Goal: Task Accomplishment & Management: Manage account settings

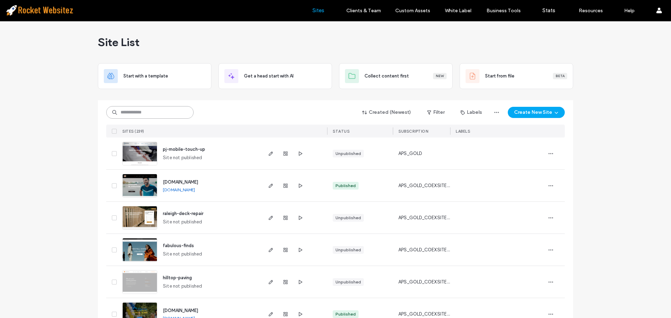
click at [141, 113] on input at bounding box center [149, 112] width 87 height 13
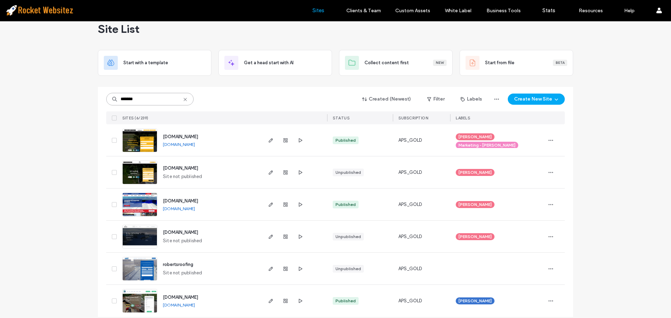
scroll to position [21, 0]
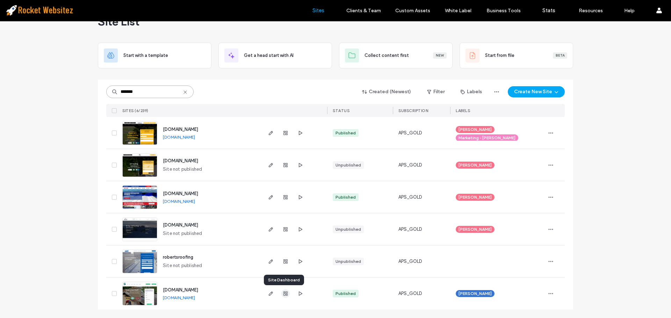
type input "*******"
click at [286, 294] on span "button" at bounding box center [285, 294] width 8 height 8
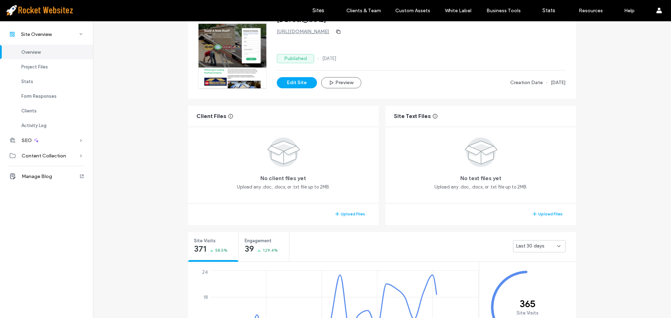
scroll to position [105, 0]
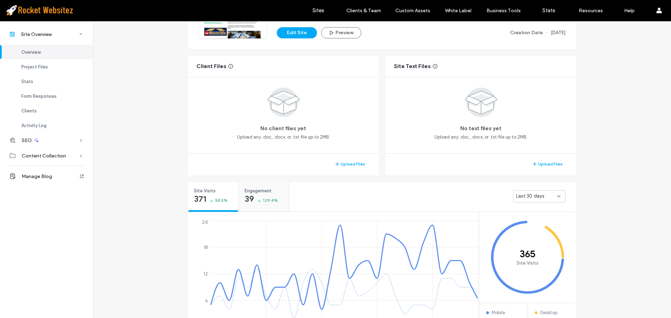
click at [266, 201] on span "129.4%" at bounding box center [270, 200] width 15 height 7
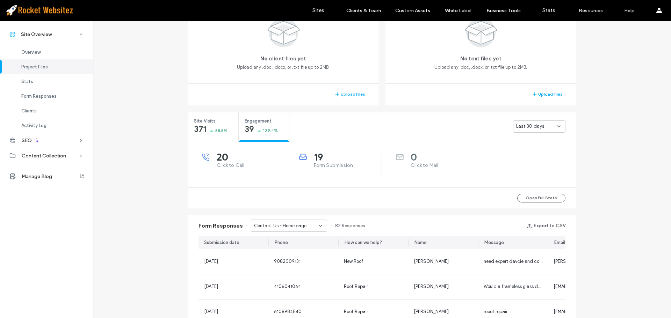
click at [334, 172] on div "19 Form Submission" at bounding box center [333, 166] width 97 height 26
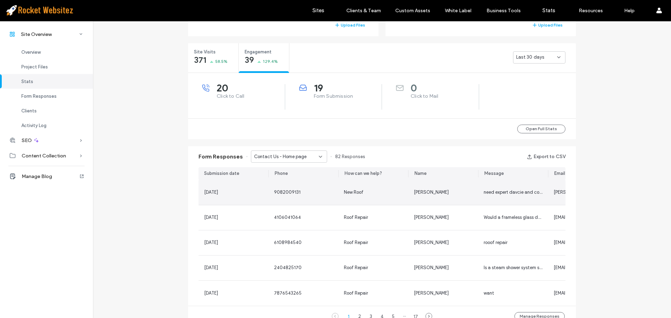
scroll to position [245, 0]
drag, startPoint x: 275, startPoint y: 192, endPoint x: 287, endPoint y: 192, distance: 11.9
click at [287, 192] on span "9082009131" at bounding box center [287, 191] width 27 height 5
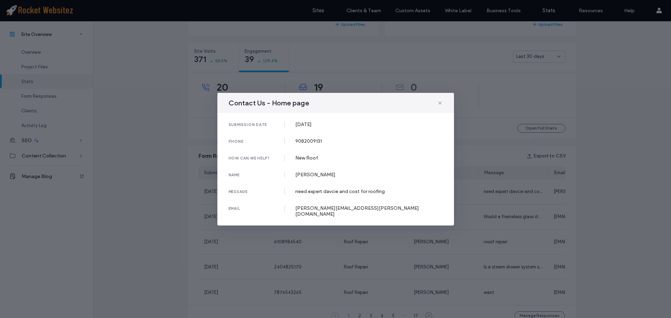
click at [325, 195] on div "need expert davcie and cost for roofing" at bounding box center [369, 192] width 148 height 6
click at [439, 106] on icon at bounding box center [440, 103] width 6 height 6
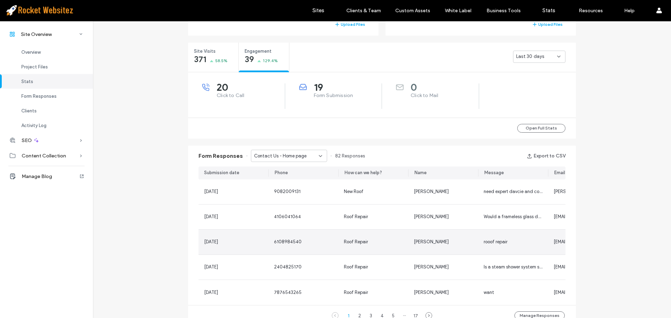
click at [281, 242] on span "6108984540" at bounding box center [288, 241] width 28 height 5
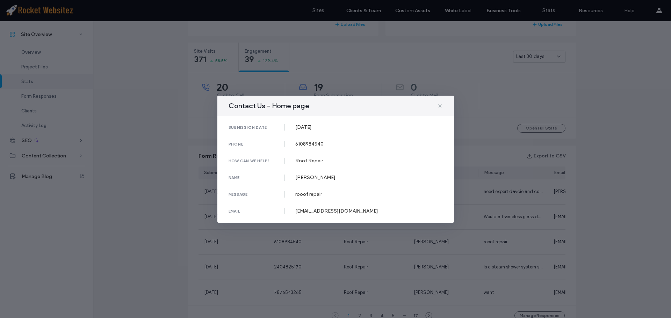
click at [435, 103] on div "Contact Us - Home page" at bounding box center [335, 106] width 237 height 20
click at [441, 105] on icon at bounding box center [440, 106] width 6 height 6
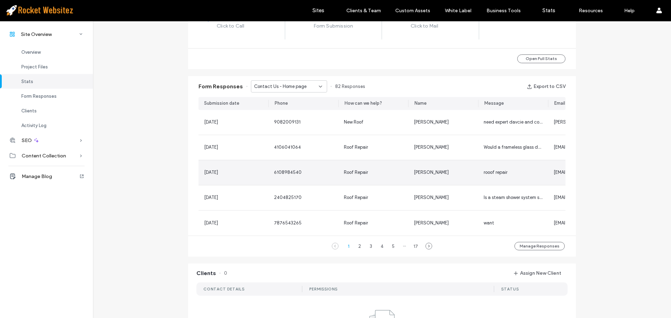
scroll to position [315, 0]
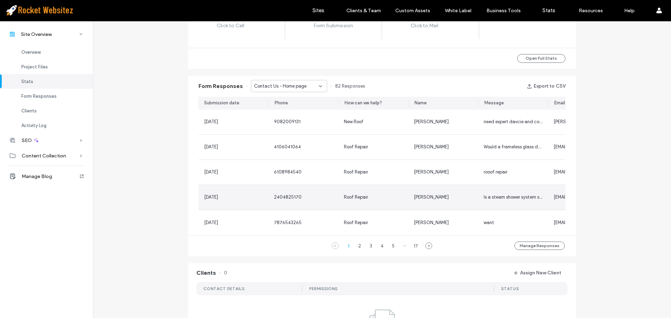
click at [277, 198] on span "2404825170" at bounding box center [288, 197] width 28 height 5
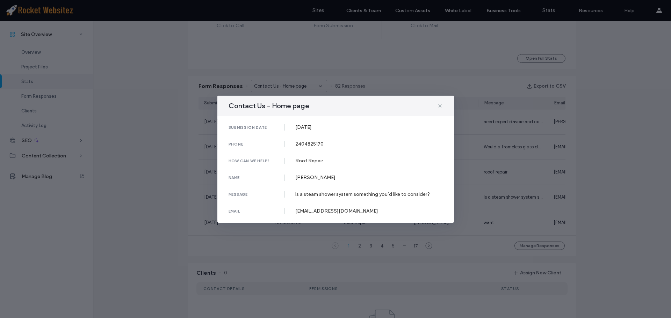
click at [321, 196] on div "Is a steam shower system something you’d like to consider?" at bounding box center [369, 195] width 148 height 6
click at [437, 105] on div "Contact Us - Home page" at bounding box center [335, 106] width 237 height 20
click at [440, 105] on icon at bounding box center [440, 106] width 6 height 6
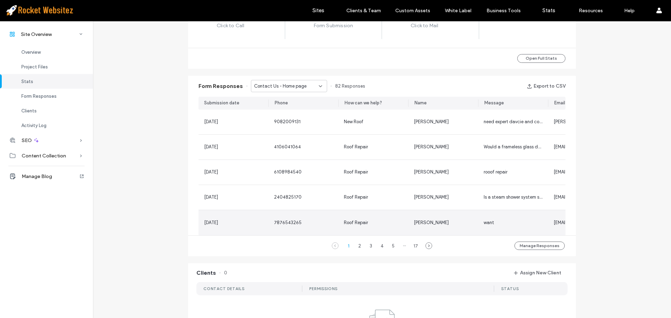
click at [282, 222] on span "7876543265" at bounding box center [288, 222] width 28 height 5
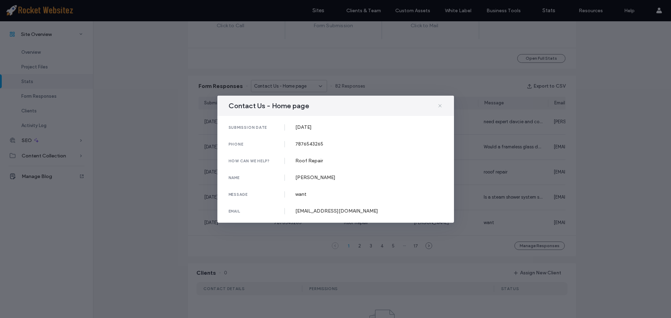
click at [438, 107] on icon at bounding box center [440, 106] width 6 height 6
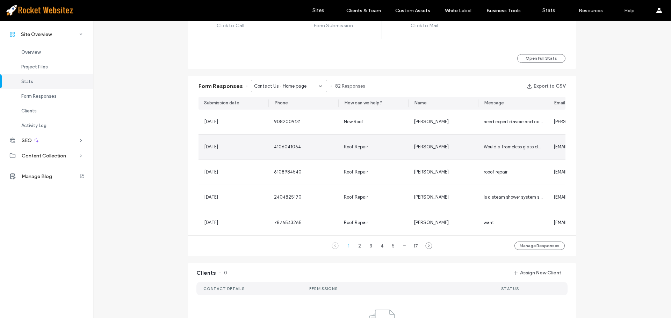
click at [283, 145] on span "4106041064" at bounding box center [287, 146] width 27 height 5
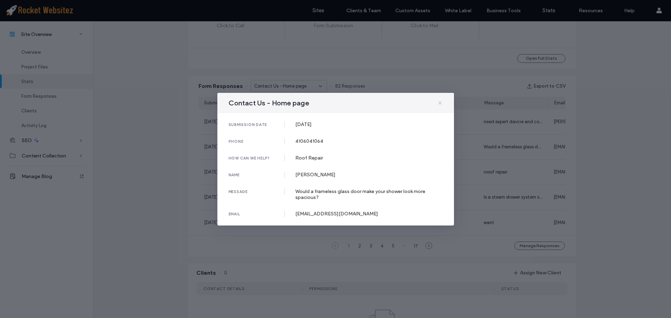
click at [440, 103] on icon at bounding box center [440, 103] width 6 height 6
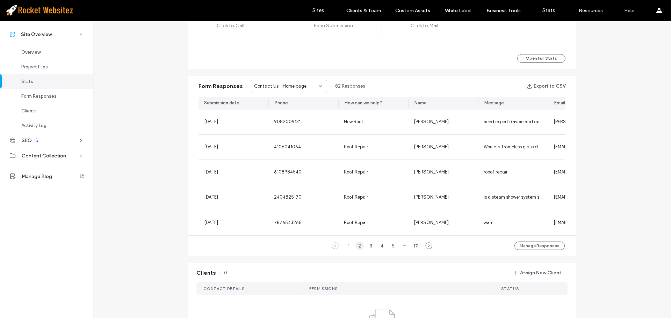
click at [358, 250] on div "2" at bounding box center [360, 246] width 8 height 8
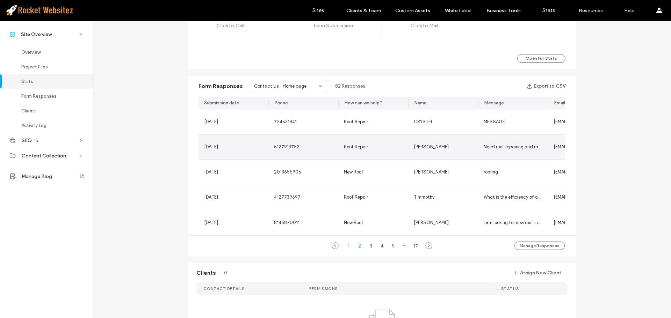
click at [281, 148] on span "5127913752" at bounding box center [287, 146] width 26 height 5
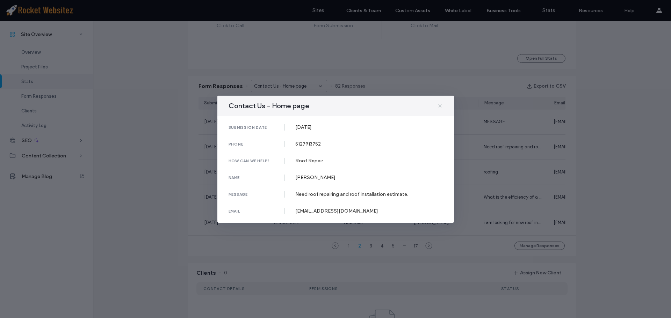
click at [442, 105] on icon at bounding box center [440, 106] width 6 height 6
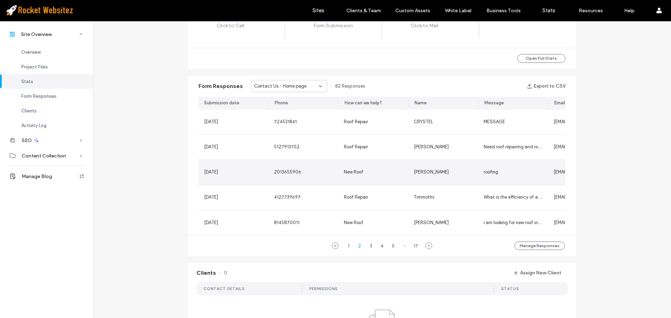
click at [288, 172] on span "2013655906" at bounding box center [287, 172] width 27 height 5
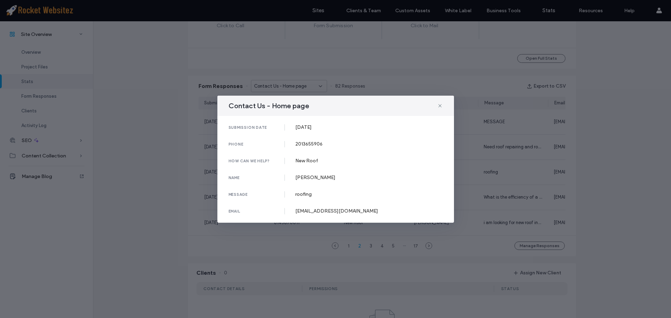
click at [444, 101] on div "Contact Us - Home page" at bounding box center [335, 106] width 237 height 20
click at [442, 105] on icon at bounding box center [440, 106] width 6 height 6
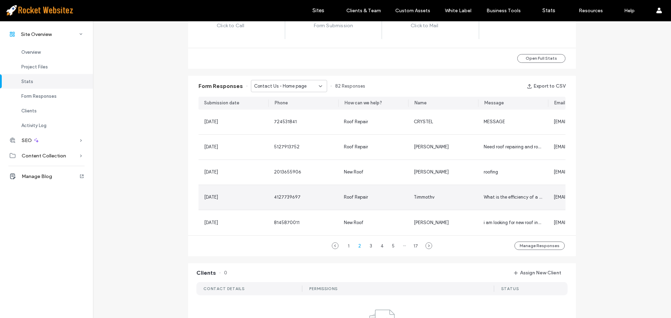
click at [275, 198] on span "4127739697" at bounding box center [287, 197] width 27 height 5
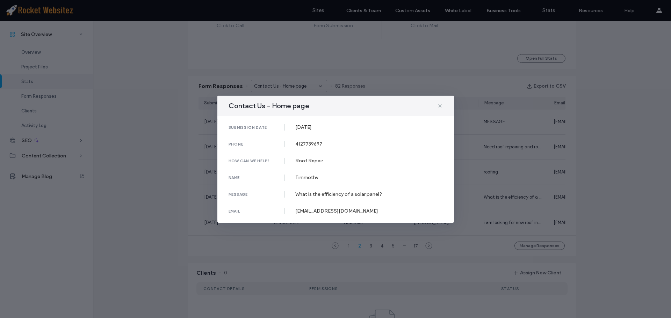
click at [325, 194] on div "What is the efficiency of a solar panel?" at bounding box center [369, 195] width 148 height 6
click at [437, 105] on icon at bounding box center [440, 106] width 6 height 6
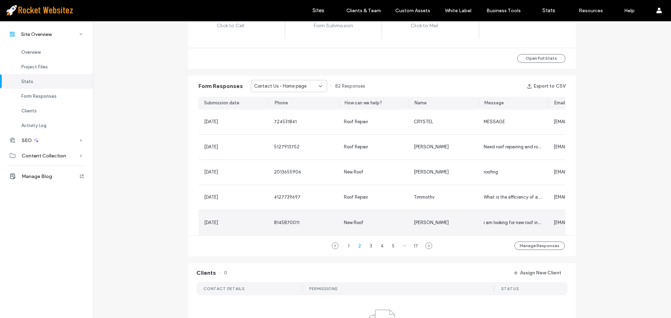
click at [279, 223] on span "8145870011" at bounding box center [287, 222] width 26 height 5
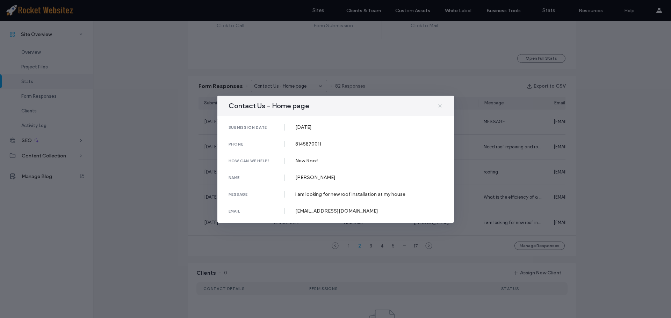
click at [443, 106] on icon at bounding box center [440, 106] width 6 height 6
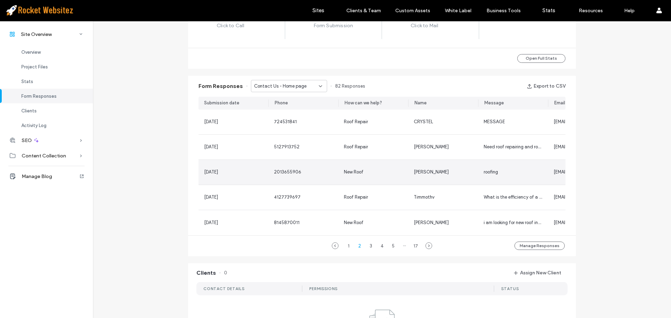
scroll to position [140, 0]
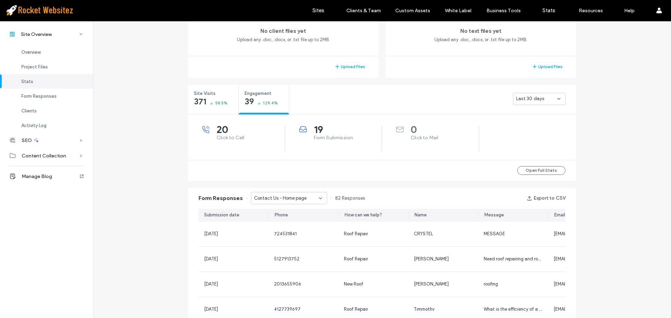
scroll to position [210, 0]
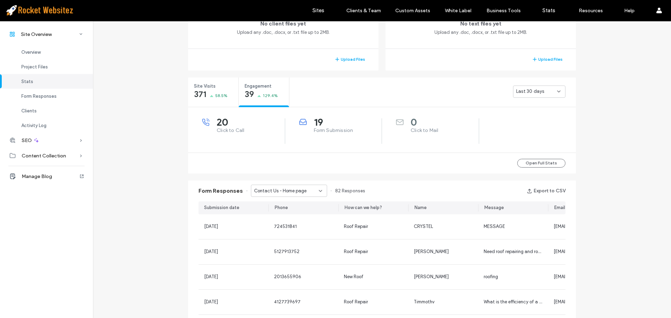
click at [311, 188] on div "Contact Us - Home page" at bounding box center [286, 191] width 65 height 7
click at [295, 217] on span "Financing Form - Home page" at bounding box center [280, 215] width 59 height 7
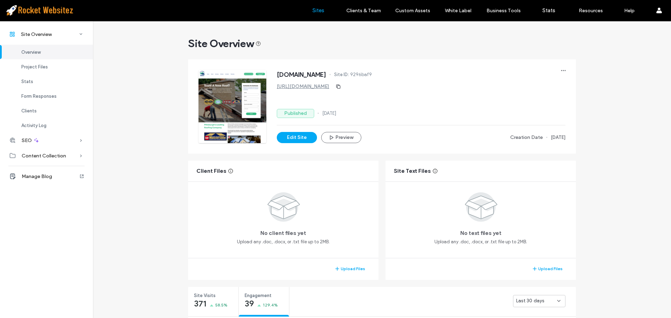
click at [321, 12] on label "Sites" at bounding box center [319, 10] width 12 height 6
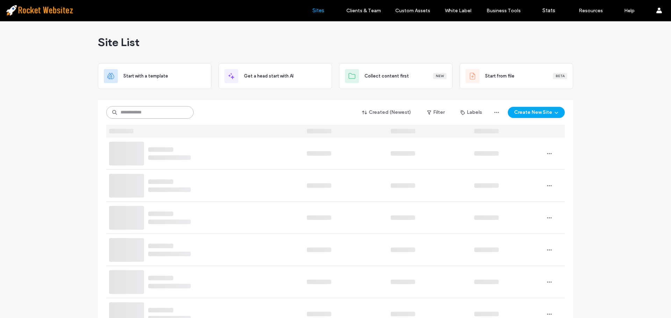
click at [143, 116] on input at bounding box center [149, 112] width 87 height 13
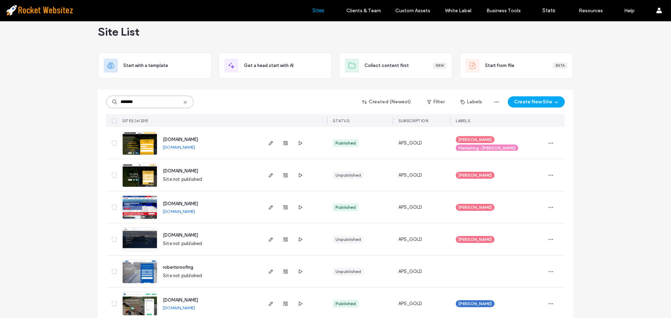
scroll to position [21, 0]
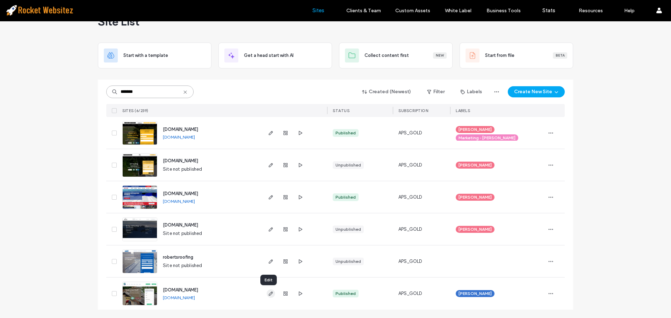
type input "*******"
click at [270, 293] on icon "button" at bounding box center [271, 294] width 6 height 6
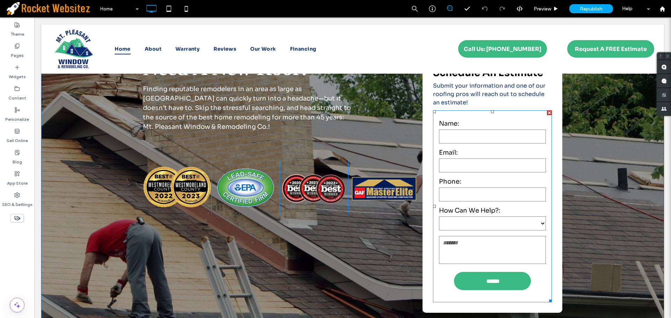
click at [482, 204] on form "**********" at bounding box center [492, 206] width 119 height 192
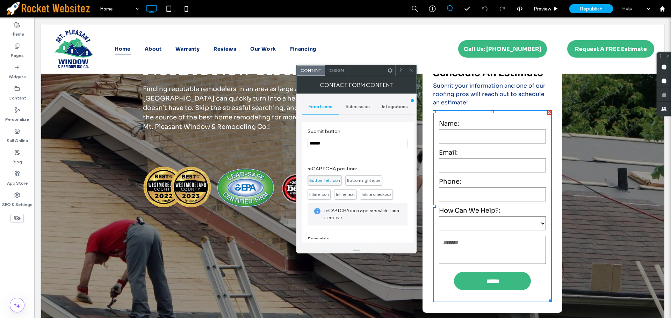
scroll to position [160, 0]
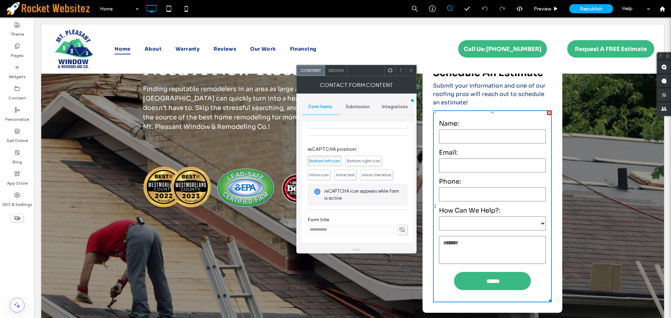
click at [373, 174] on span "Inline checkbox" at bounding box center [376, 174] width 29 height 5
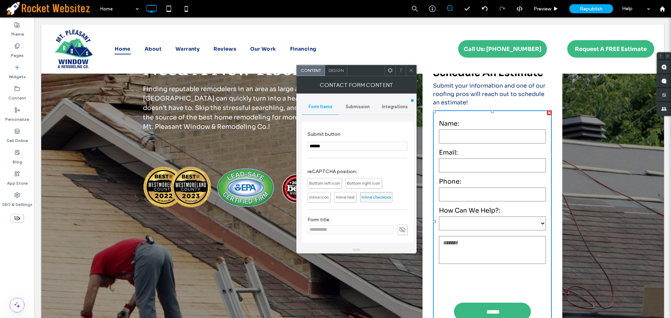
click at [411, 74] on span at bounding box center [411, 70] width 5 height 10
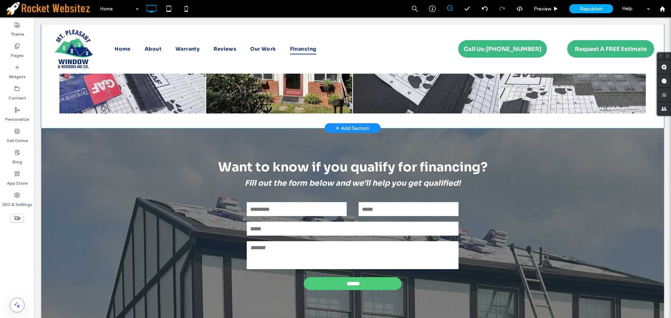
scroll to position [2028, 0]
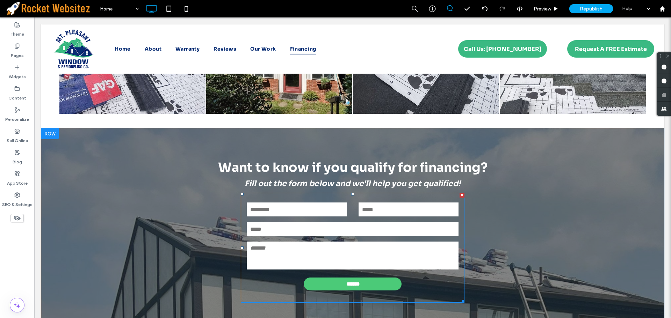
click at [356, 193] on form "******" at bounding box center [353, 248] width 224 height 110
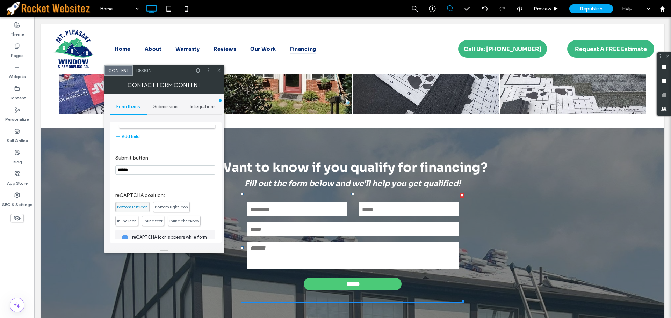
scroll to position [105, 0]
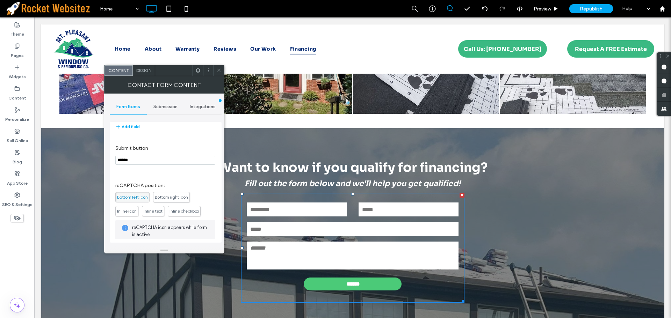
click at [173, 214] on span "Inline checkbox" at bounding box center [184, 211] width 33 height 10
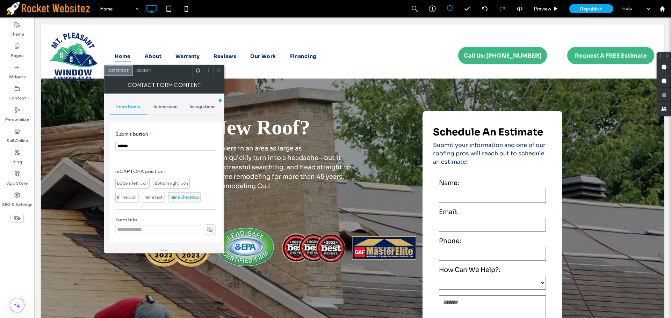
scroll to position [0, 0]
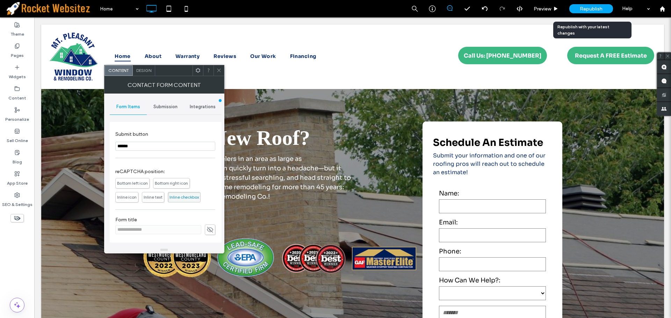
click at [591, 7] on span "Republish" at bounding box center [591, 9] width 23 height 6
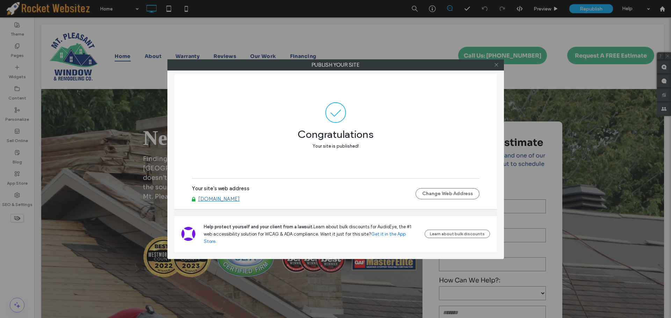
click at [496, 63] on icon at bounding box center [496, 64] width 5 height 5
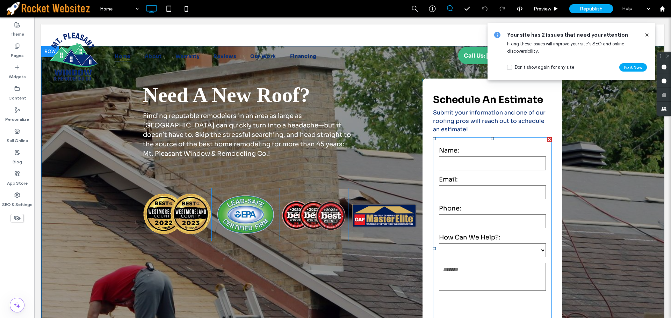
scroll to position [140, 0]
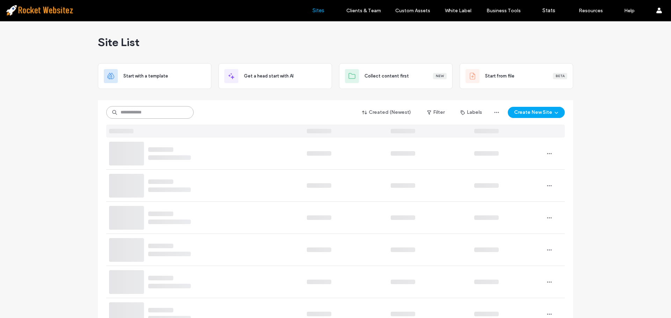
click at [148, 114] on input at bounding box center [149, 112] width 87 height 13
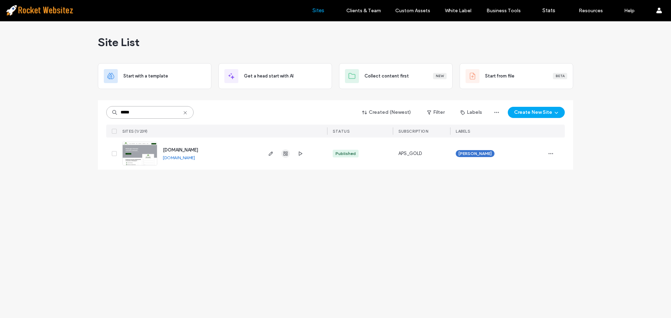
type input "*****"
click at [286, 156] on use "button" at bounding box center [286, 154] width 4 height 4
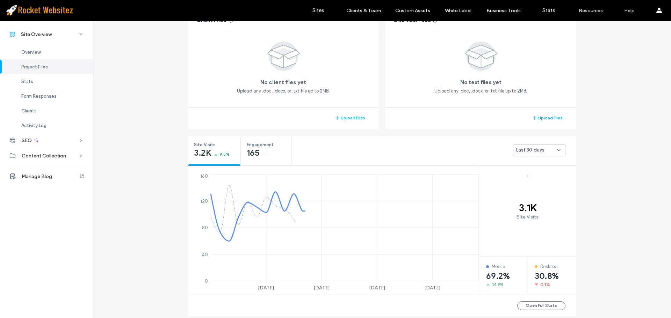
scroll to position [175, 0]
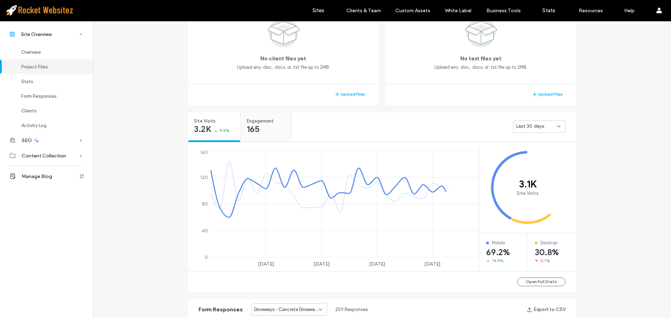
click at [249, 124] on span "Engagement" at bounding box center [264, 121] width 34 height 7
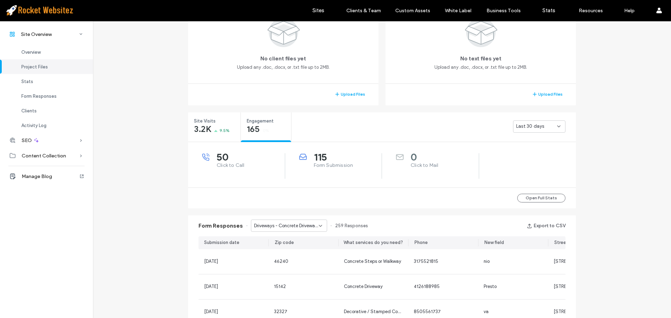
click at [335, 157] on span "115" at bounding box center [348, 157] width 68 height 7
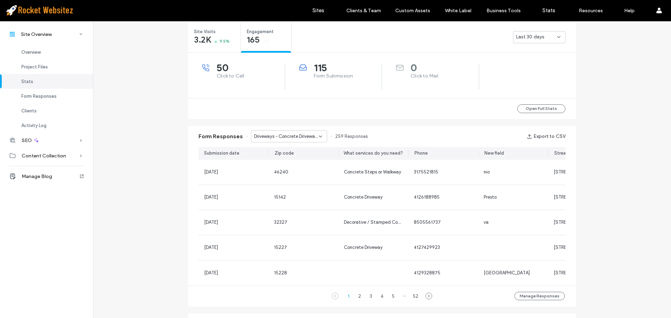
scroll to position [280, 0]
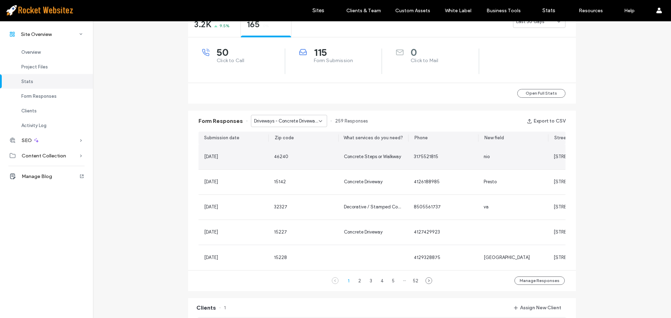
click at [279, 155] on span "46240" at bounding box center [281, 156] width 14 height 5
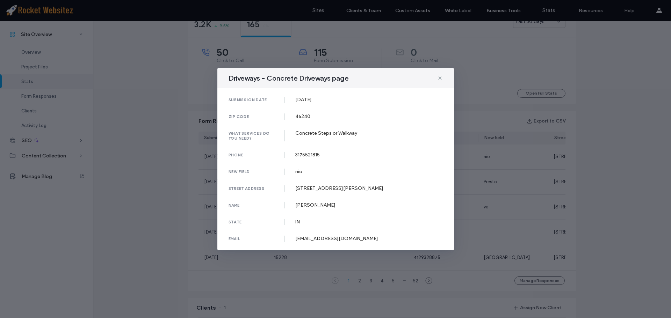
click at [441, 76] on icon at bounding box center [440, 79] width 6 height 6
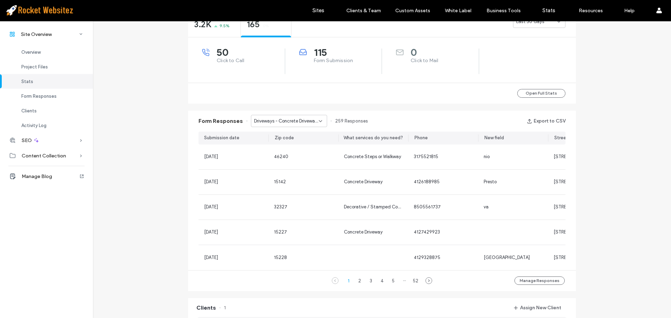
click at [277, 123] on span "Driveways - Concrete Driveways page" at bounding box center [286, 121] width 65 height 7
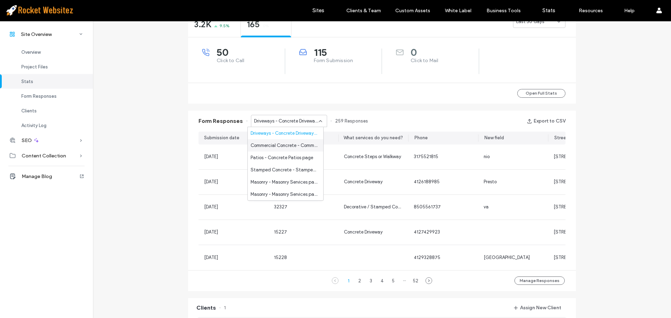
click at [273, 148] on span "Commercial Concrete - Commercial Concrete page" at bounding box center [284, 145] width 67 height 7
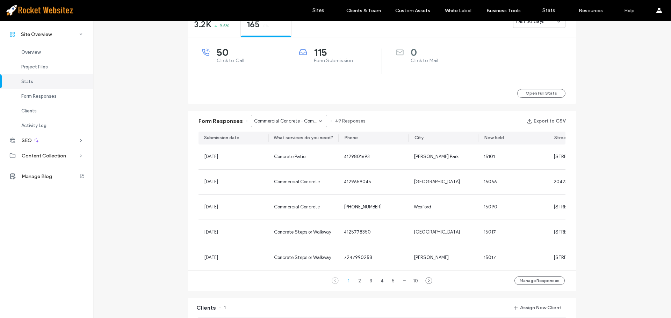
click at [287, 123] on span "Commercial Concrete - Commercial Concrete page" at bounding box center [286, 121] width 65 height 7
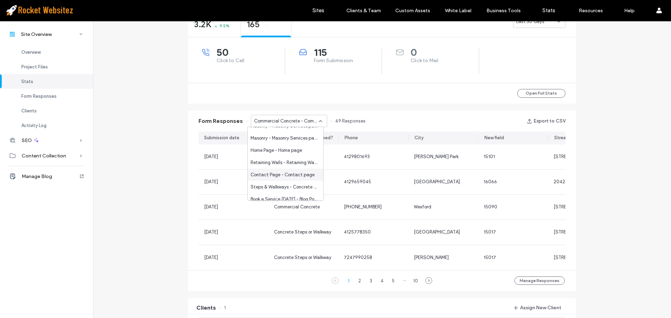
scroll to position [61, 0]
click at [282, 173] on span "Contact Page - Contact page" at bounding box center [283, 170] width 64 height 7
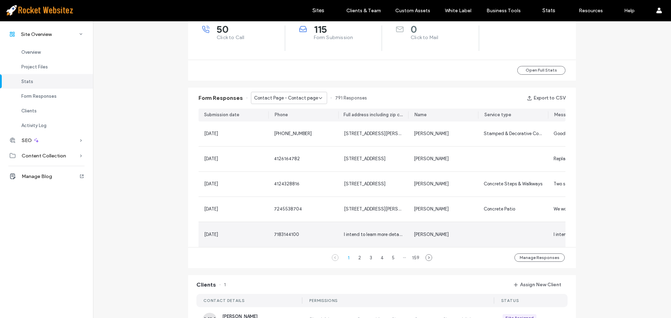
scroll to position [315, 0]
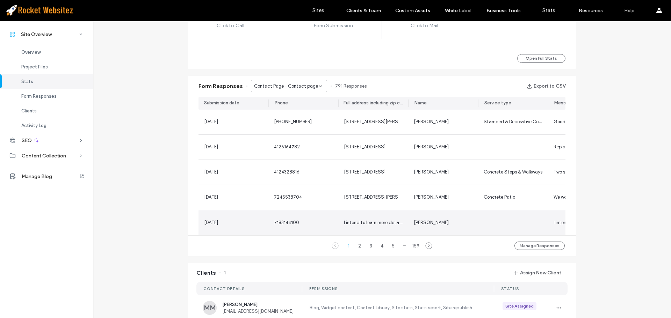
click at [378, 223] on span "I intend to learn more details." at bounding box center [374, 222] width 60 height 5
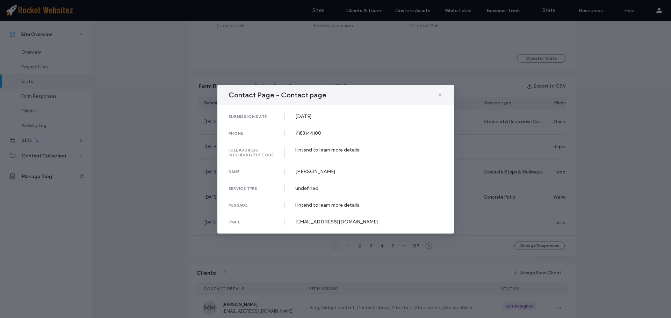
click at [438, 95] on icon at bounding box center [440, 95] width 6 height 6
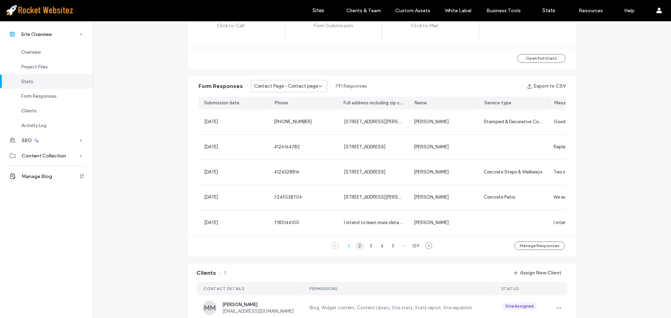
click at [357, 250] on div "2" at bounding box center [360, 246] width 8 height 8
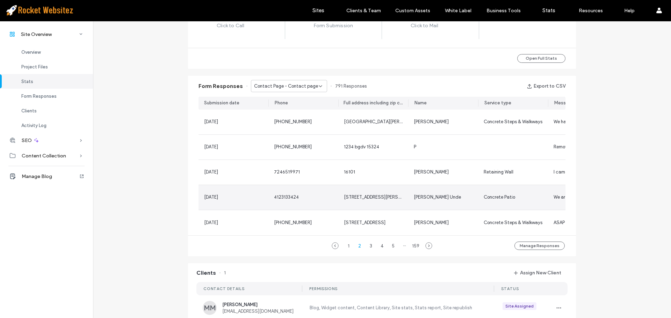
click at [358, 198] on span "279 Courtney Pl, Wexford, PA 15090" at bounding box center [382, 197] width 77 height 5
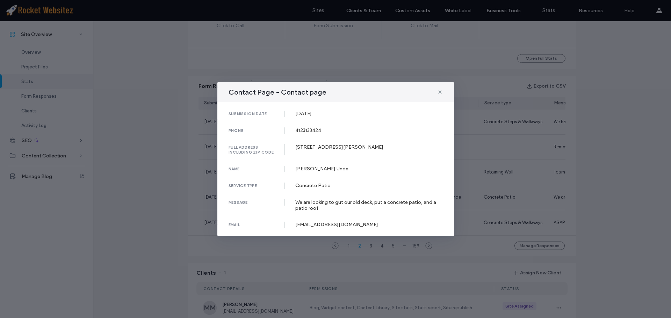
click at [325, 148] on div "279 Courtney Pl, Wexford, PA 15090" at bounding box center [369, 147] width 148 height 6
copy div "279 Courtney Pl, Wexford, PA 15090"
click at [349, 202] on div "We are looking to gut our old deck, put a concrete patio, and a patio roof" at bounding box center [369, 206] width 148 height 12
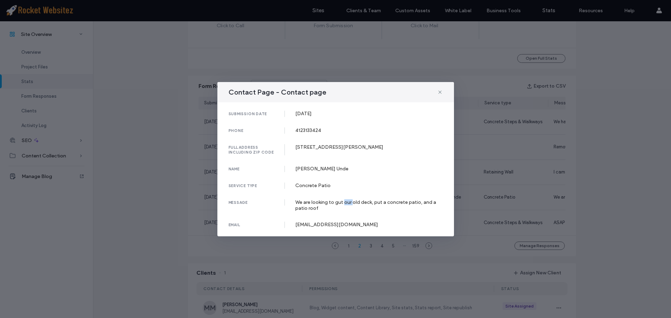
click at [349, 202] on div "We are looking to gut our old deck, put a concrete patio, and a patio roof" at bounding box center [369, 206] width 148 height 12
click at [439, 92] on icon at bounding box center [440, 93] width 6 height 6
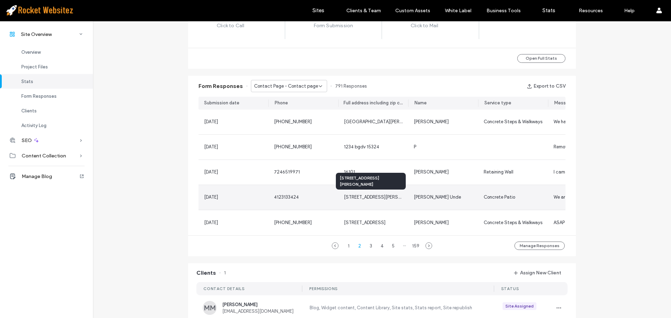
click at [370, 199] on span "279 Courtney Pl, Wexford, PA 15090" at bounding box center [382, 197] width 77 height 5
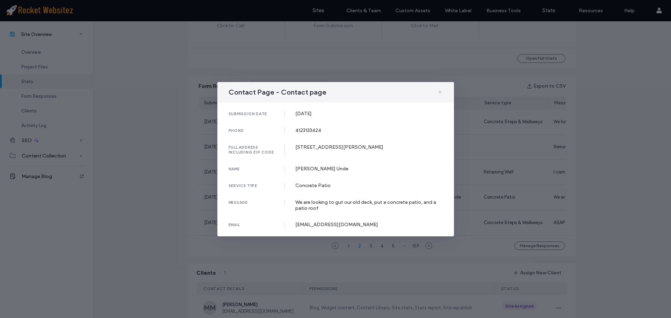
click at [440, 93] on icon at bounding box center [440, 93] width 6 height 6
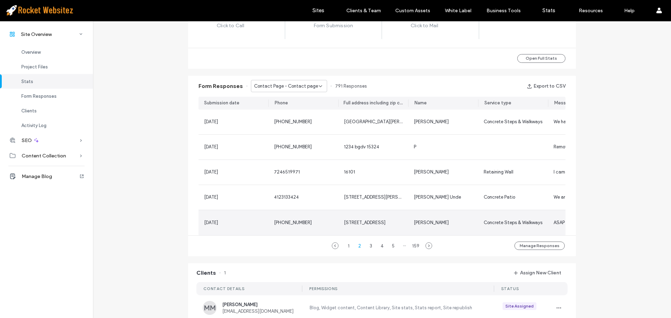
click at [367, 225] on span "9030 Oak Street Pgh PA 15239" at bounding box center [365, 222] width 42 height 5
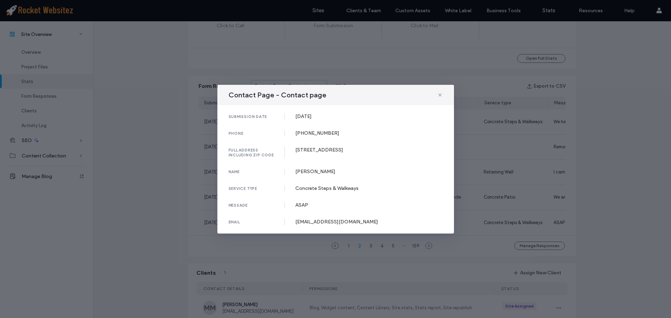
click at [321, 149] on div "9030 Oak Street Pgh PA 15239" at bounding box center [369, 150] width 148 height 6
copy div "9030 Oak Street Pgh PA 15239"
click at [441, 92] on icon at bounding box center [440, 95] width 6 height 6
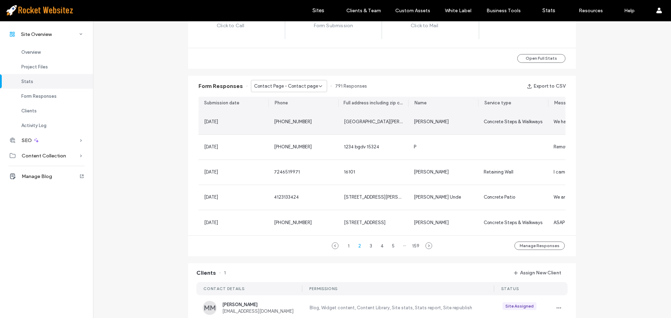
click at [368, 118] on div "St Richards Church 3841 Dickey Road Gibsonia, PA 15044" at bounding box center [373, 122] width 70 height 25
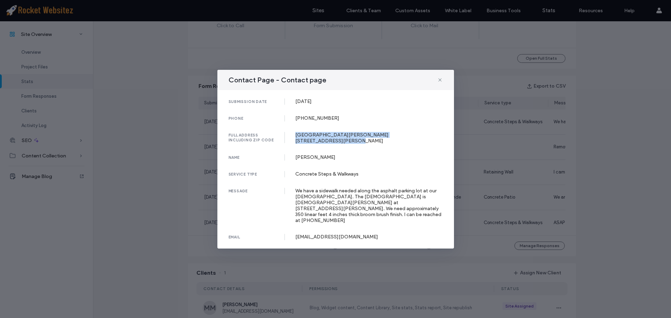
drag, startPoint x: 296, startPoint y: 137, endPoint x: 368, endPoint y: 151, distance: 74.1
click at [368, 144] on div "St Richards Church 3841 Dickey Road Gibsonia, PA 15044" at bounding box center [369, 138] width 148 height 12
copy div "St Richards Church 3841 Dickey Road Gibsonia, PA 15044"
drag, startPoint x: 356, startPoint y: 204, endPoint x: 371, endPoint y: 203, distance: 14.7
click at [371, 203] on div "We have a sidewalk needed along the asphalt parking lot at our Church. The Chur…" at bounding box center [369, 206] width 148 height 36
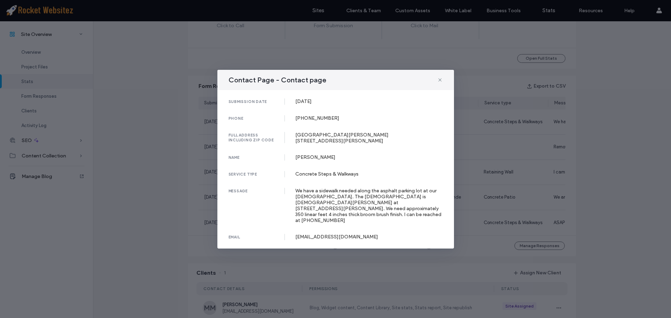
click at [371, 200] on div "We have a sidewalk needed along the asphalt parking lot at our Church. The Chur…" at bounding box center [369, 206] width 148 height 36
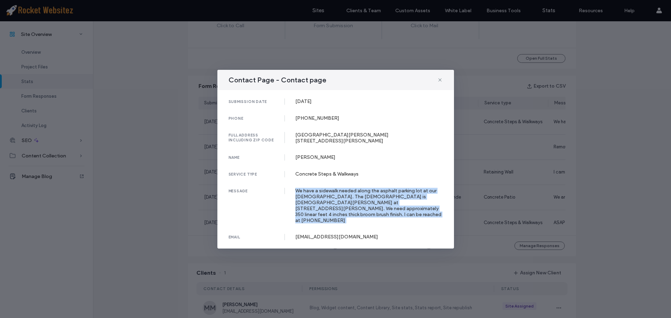
click at [371, 200] on div "We have a sidewalk needed along the asphalt parking lot at our Church. The Chur…" at bounding box center [369, 206] width 148 height 36
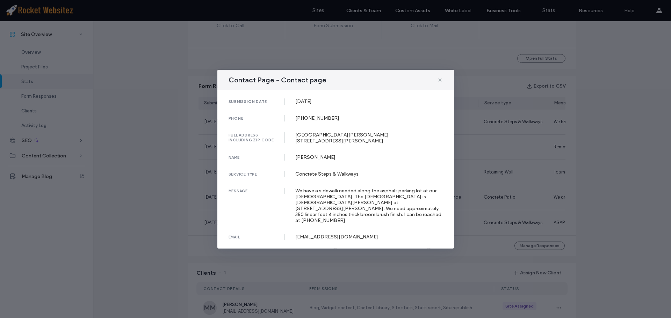
click at [438, 83] on icon at bounding box center [440, 80] width 6 height 6
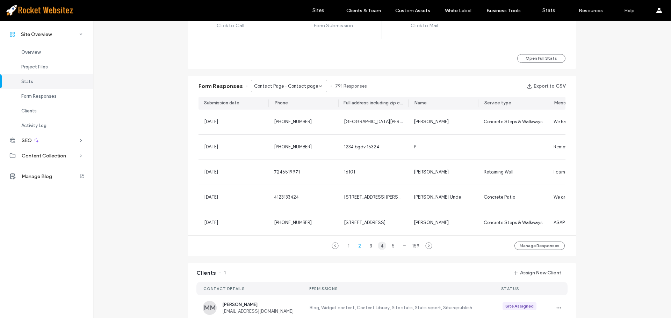
click at [379, 250] on div "4" at bounding box center [382, 246] width 8 height 8
click at [342, 249] on div "1" at bounding box center [343, 246] width 8 height 8
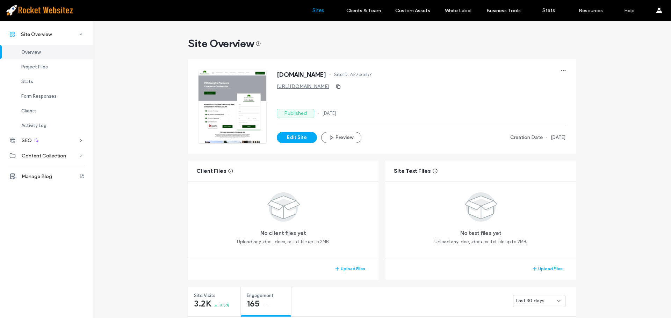
click at [319, 7] on link "Sites" at bounding box center [319, 10] width 42 height 21
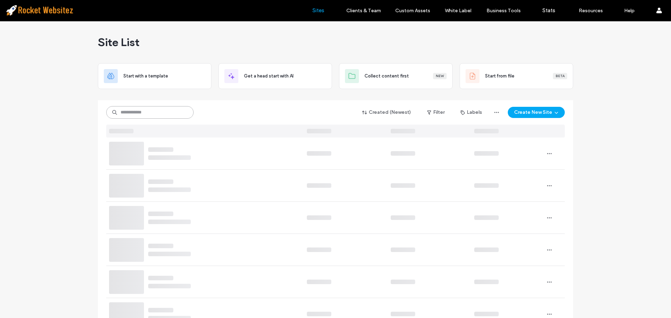
click at [158, 110] on input at bounding box center [149, 112] width 87 height 13
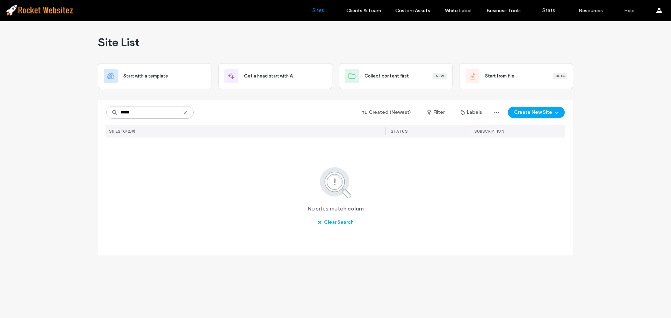
click at [133, 106] on div "***** Created (Newest) Filter Labels Create New Site SITES (0/239) STATUS SUBSC…" at bounding box center [335, 164] width 459 height 128
click at [132, 110] on input "*****" at bounding box center [149, 112] width 87 height 13
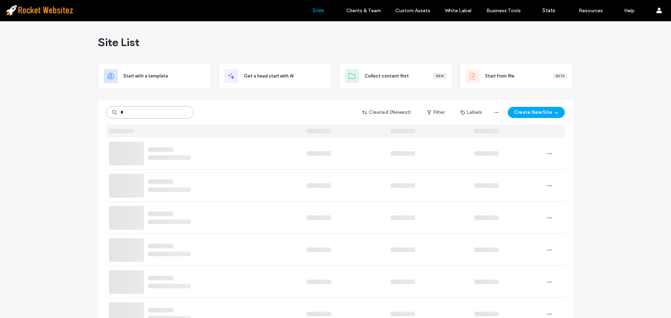
type input "*"
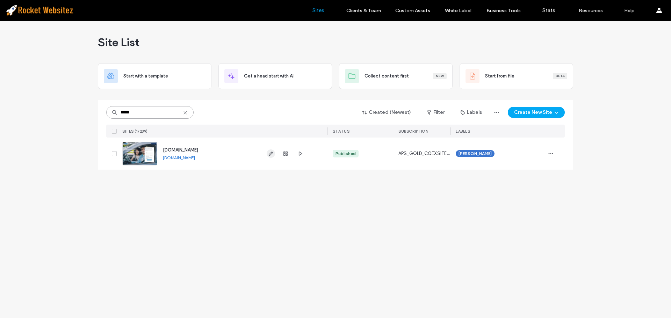
type input "*****"
click icon "button"
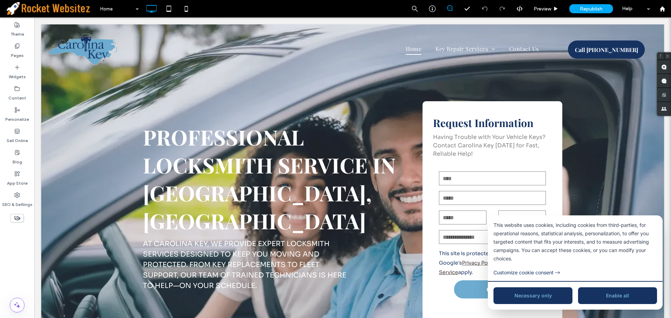
click at [595, 296] on button "Enable all" at bounding box center [617, 296] width 79 height 17
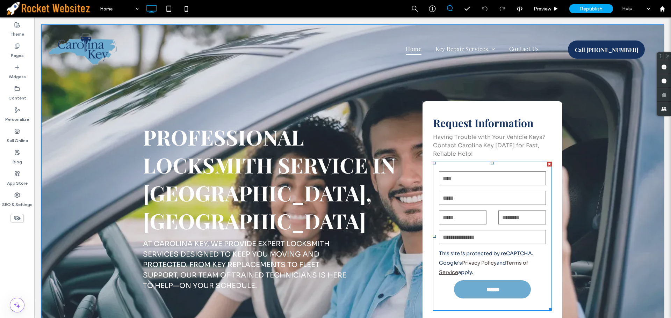
scroll to position [35, 0]
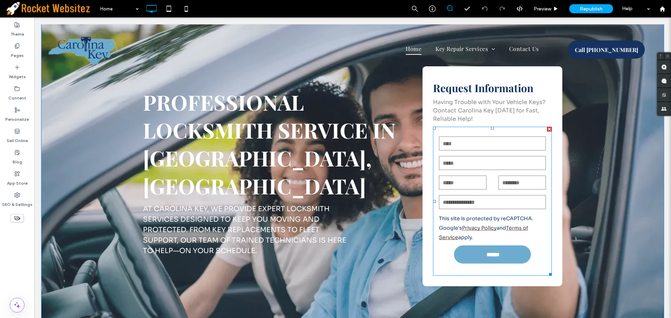
click at [488, 171] on div "Email:" at bounding box center [492, 163] width 119 height 16
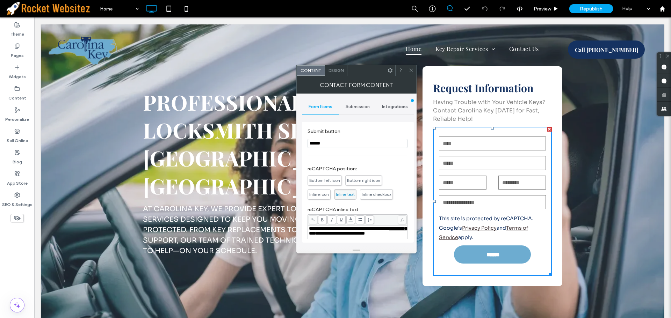
click at [375, 198] on span "Inline checkbox" at bounding box center [376, 194] width 33 height 10
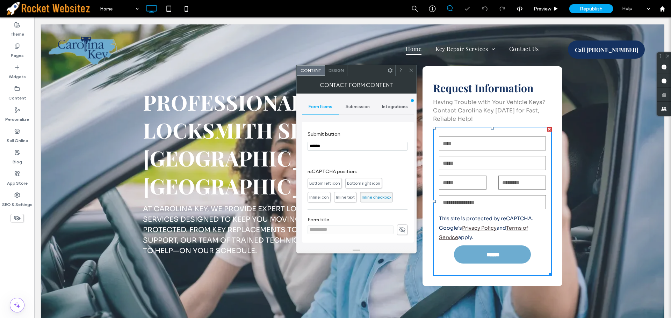
scroll to position [137, 0]
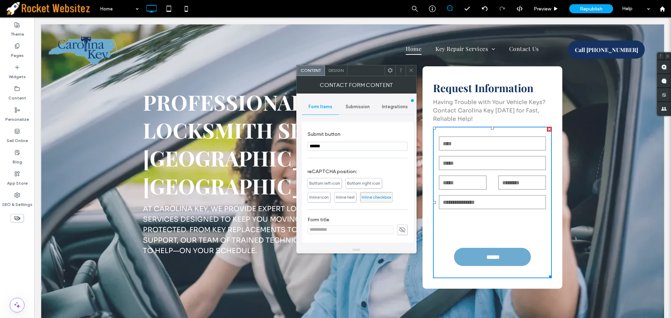
click at [411, 73] on icon at bounding box center [411, 70] width 5 height 5
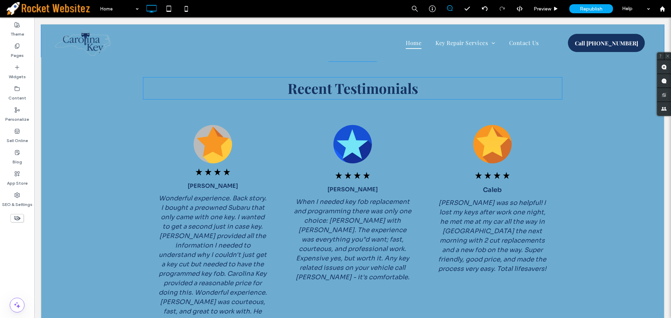
scroll to position [1905, 0]
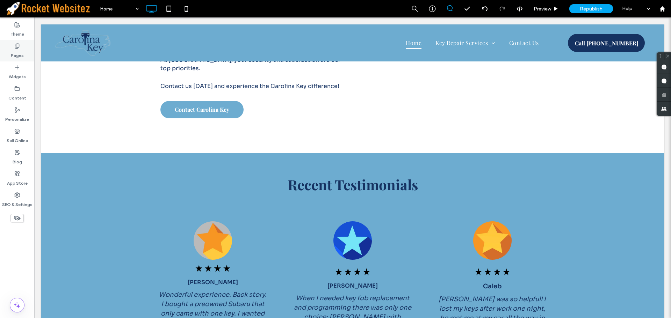
click at [17, 47] on icon at bounding box center [17, 46] width 6 height 6
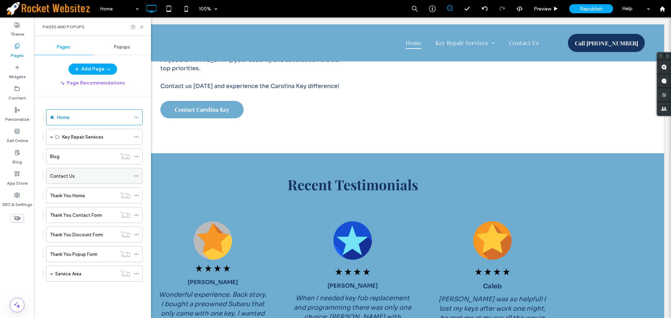
click at [83, 180] on div "Contact Us" at bounding box center [90, 176] width 80 height 7
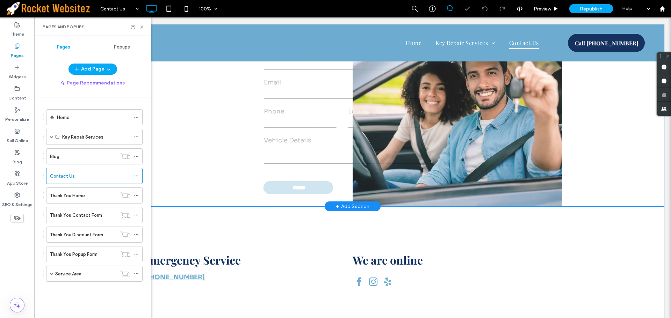
scroll to position [315, 0]
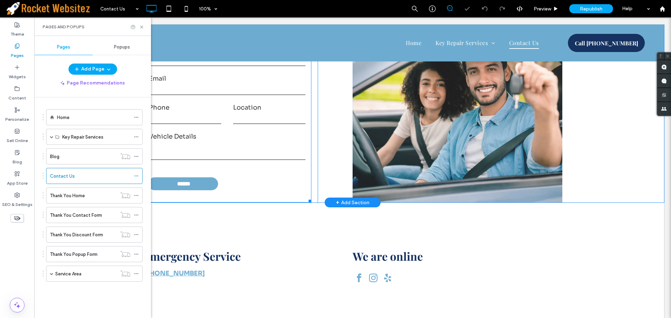
click at [241, 116] on input "text" at bounding box center [269, 119] width 72 height 10
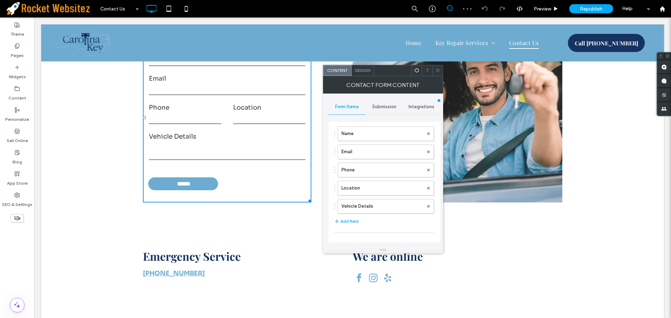
scroll to position [140, 0]
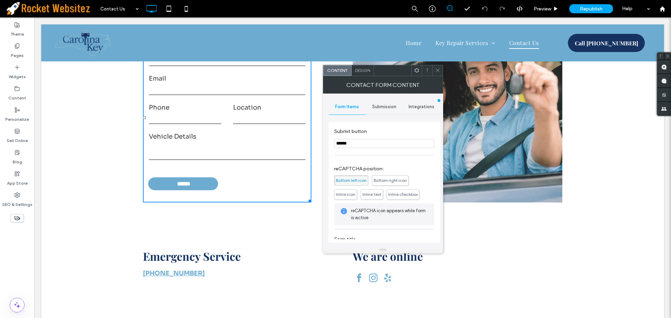
click at [393, 195] on span "Inline checkbox" at bounding box center [402, 194] width 29 height 5
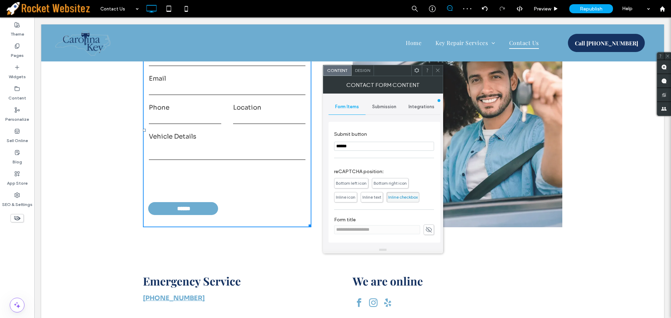
click at [96, 188] on div "Request a Free Estimate Contact us any time Name Email Phone Location Vehicle D…" at bounding box center [352, 97] width 623 height 260
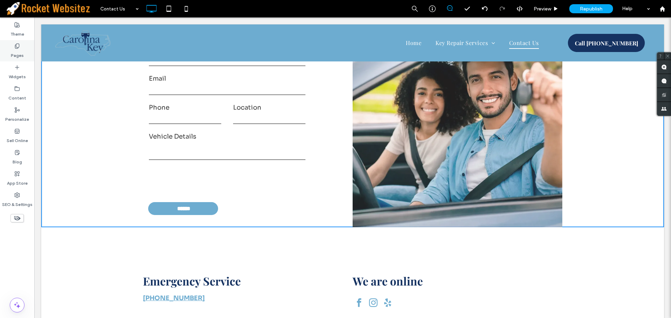
click at [18, 46] on icon at bounding box center [17, 46] width 6 height 6
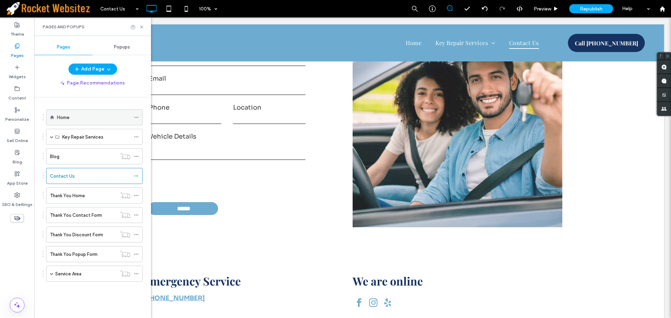
click at [66, 117] on label "Home" at bounding box center [63, 118] width 13 height 12
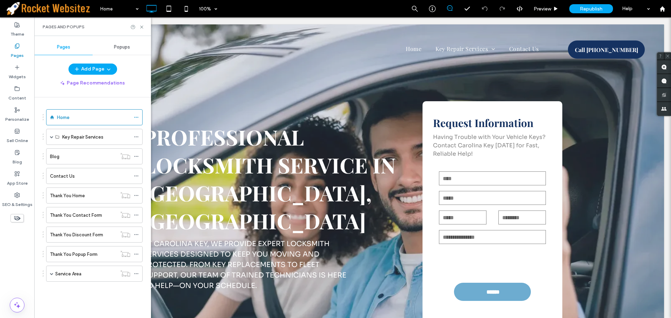
click at [125, 45] on span "Popups" at bounding box center [122, 47] width 16 height 6
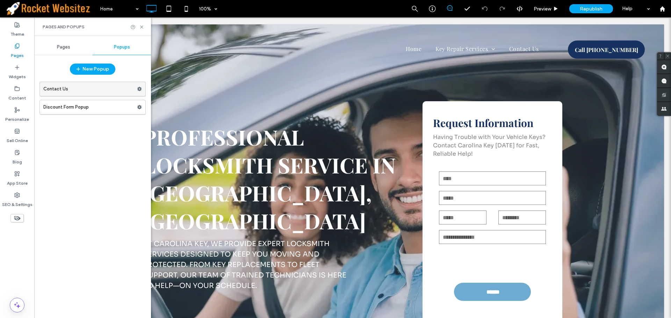
click at [67, 90] on label "Contact Us" at bounding box center [90, 89] width 94 height 14
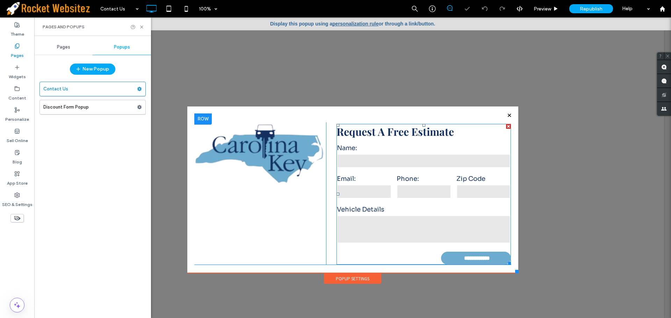
click at [411, 176] on label "Phone:" at bounding box center [424, 178] width 55 height 9
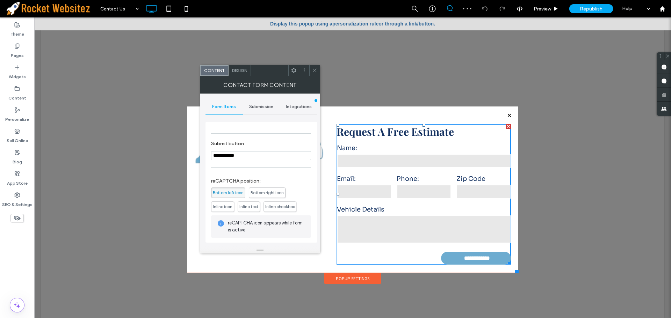
scroll to position [140, 0]
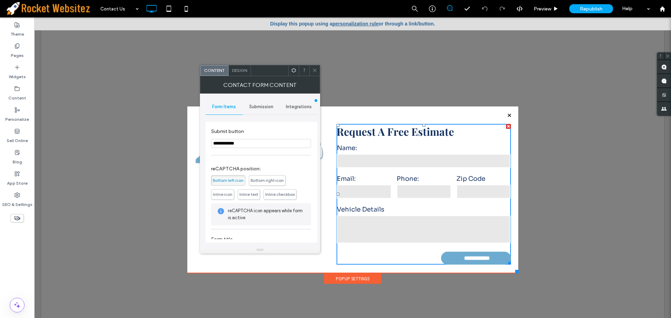
click at [279, 195] on span "Inline checkbox" at bounding box center [279, 194] width 29 height 5
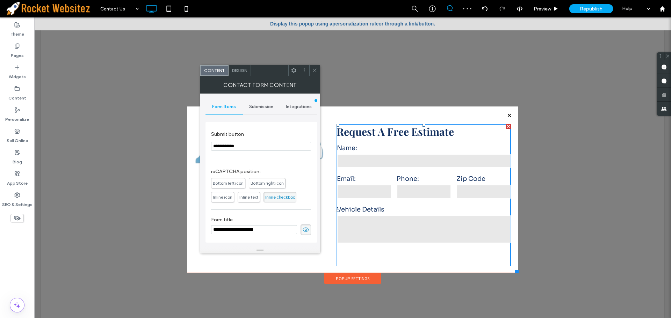
click at [312, 71] on icon at bounding box center [314, 70] width 5 height 5
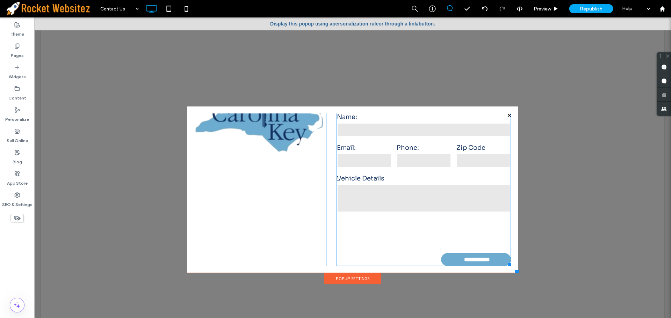
scroll to position [0, 0]
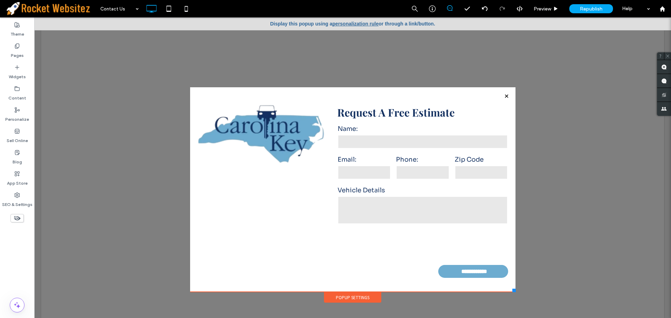
drag, startPoint x: 513, startPoint y: 271, endPoint x: 513, endPoint y: 292, distance: 21.0
click at [513, 292] on div at bounding box center [514, 290] width 3 height 3
click at [572, 142] on div at bounding box center [352, 167] width 637 height 301
click at [588, 7] on span "Republish" at bounding box center [591, 9] width 23 height 6
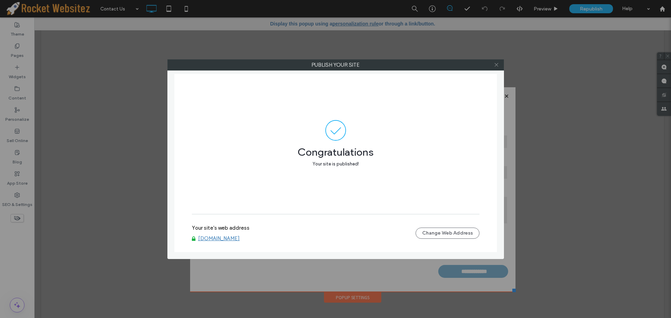
click at [495, 67] on span at bounding box center [496, 65] width 5 height 10
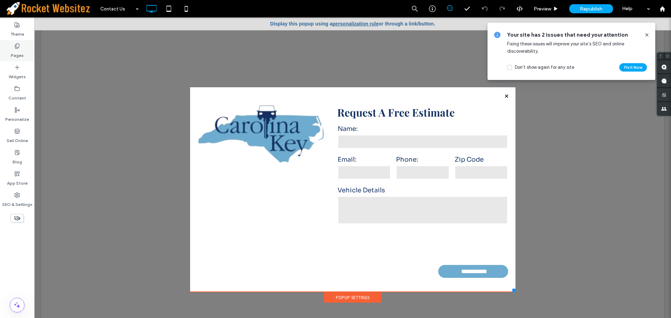
click at [20, 55] on label "Pages" at bounding box center [17, 54] width 13 height 10
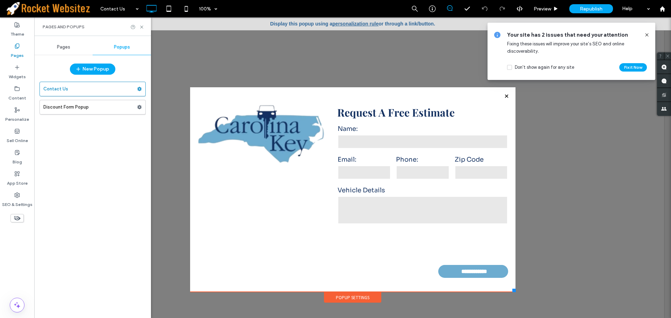
click at [63, 51] on div "Pages" at bounding box center [63, 47] width 58 height 15
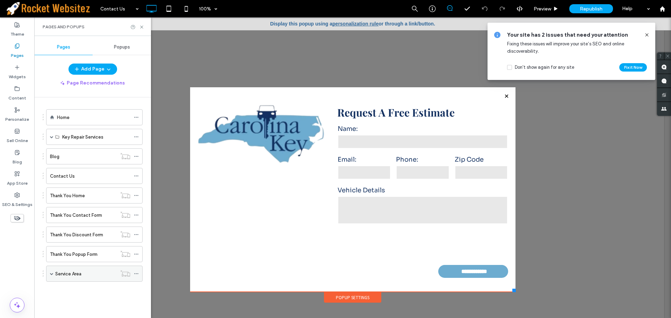
click at [51, 273] on span at bounding box center [51, 273] width 3 height 3
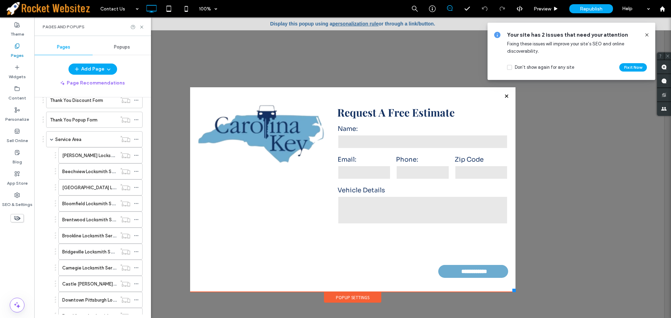
scroll to position [45, 0]
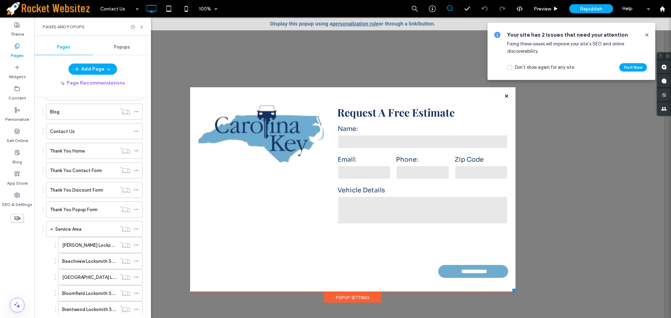
click at [647, 34] on icon at bounding box center [647, 35] width 6 height 6
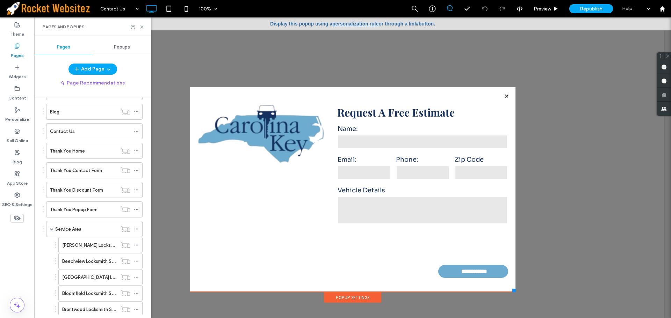
click at [62, 49] on span "Pages" at bounding box center [63, 47] width 13 height 6
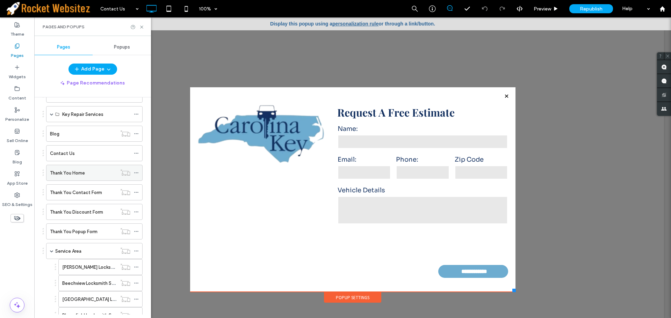
scroll to position [0, 0]
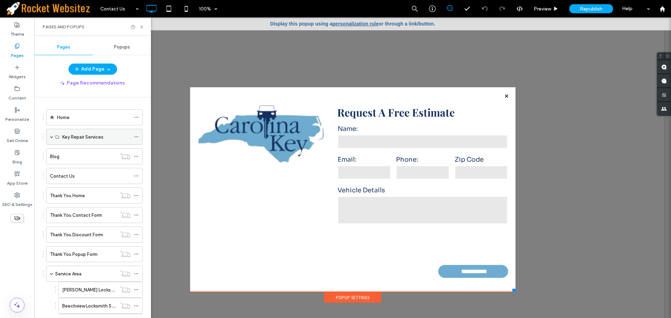
click at [49, 138] on div "Key Repair Services" at bounding box center [94, 137] width 96 height 16
click at [50, 136] on span at bounding box center [51, 136] width 3 height 3
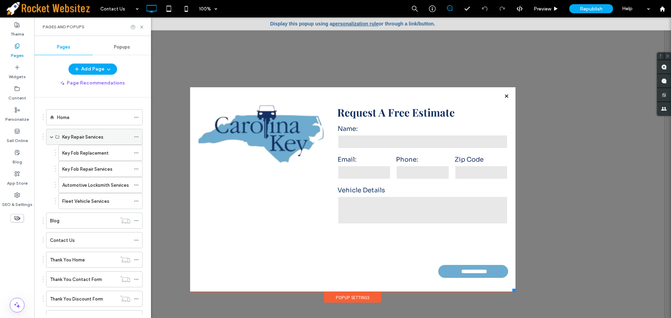
click at [50, 136] on span at bounding box center [51, 136] width 3 height 3
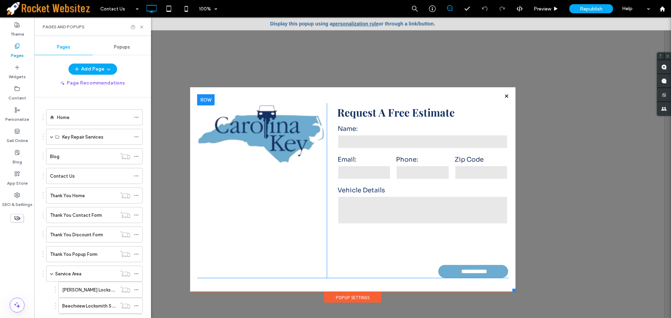
click at [504, 94] on div "**********" at bounding box center [418, 186] width 182 height 184
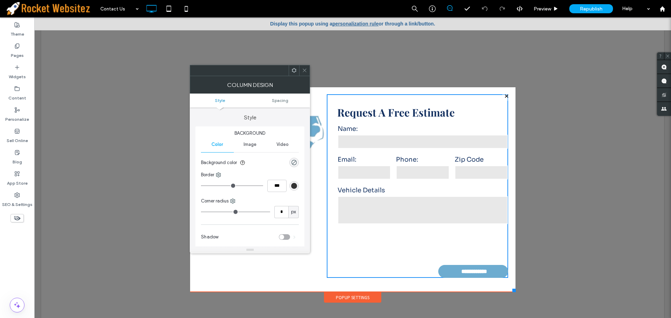
click at [303, 67] on span at bounding box center [304, 70] width 5 height 10
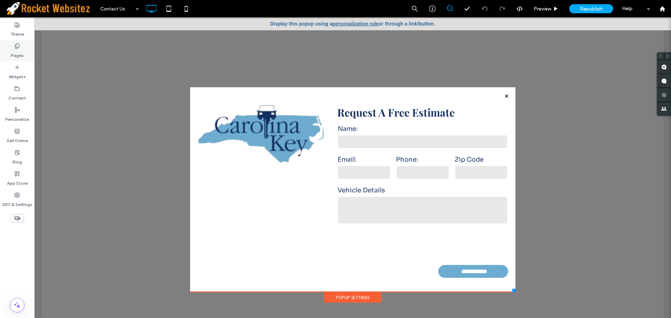
click at [21, 57] on label "Pages" at bounding box center [17, 54] width 13 height 10
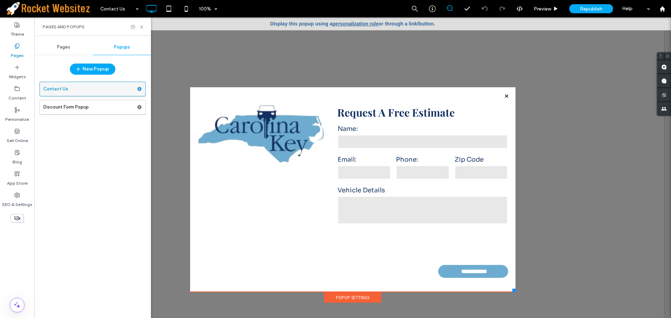
click at [59, 89] on label "Contact Us" at bounding box center [90, 89] width 94 height 14
click at [504, 95] on div at bounding box center [506, 96] width 9 height 9
click at [61, 47] on span "Pages" at bounding box center [63, 47] width 13 height 6
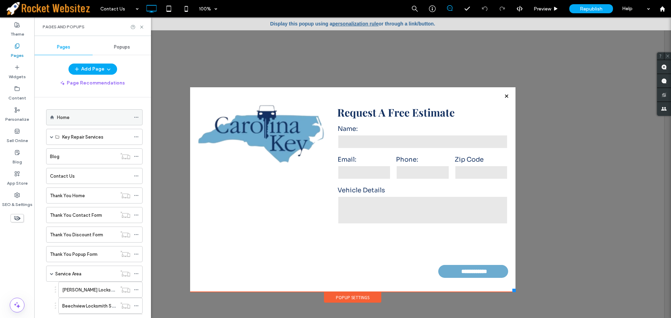
click at [63, 119] on label "Home" at bounding box center [63, 118] width 13 height 12
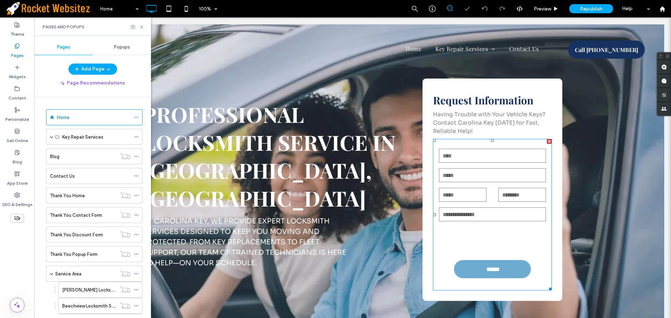
scroll to position [70, 0]
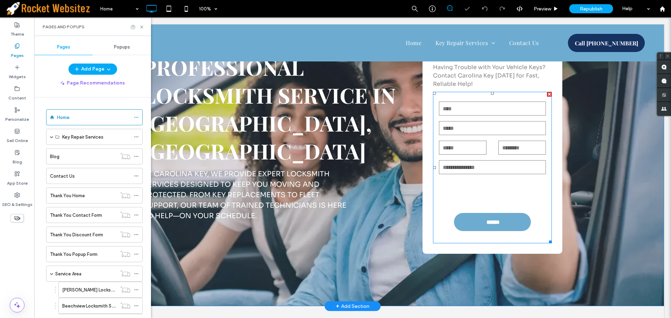
click at [485, 122] on input "email" at bounding box center [492, 128] width 107 height 14
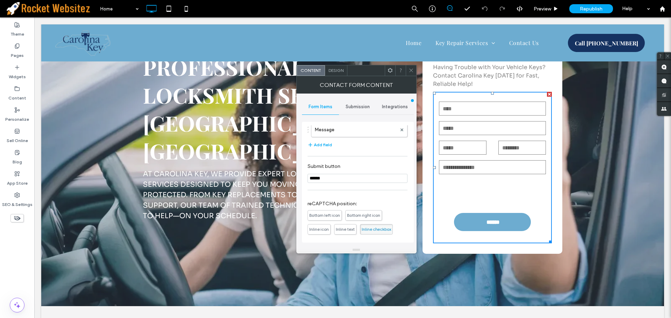
scroll to position [137, 0]
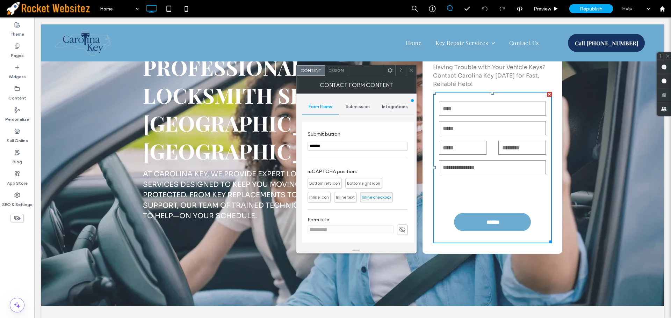
click at [410, 72] on use at bounding box center [410, 70] width 3 height 3
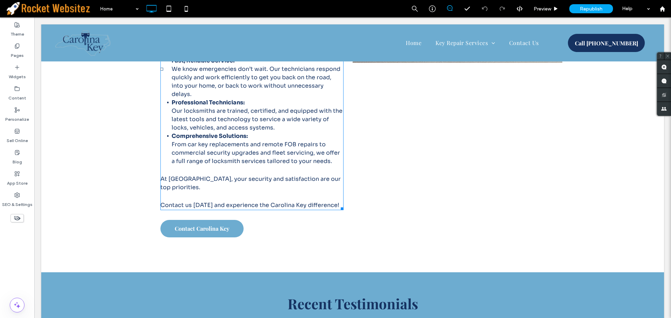
scroll to position [1923, 0]
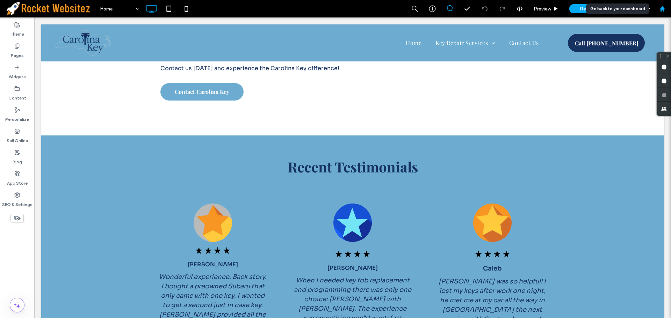
click at [663, 12] on div at bounding box center [662, 8] width 17 height 17
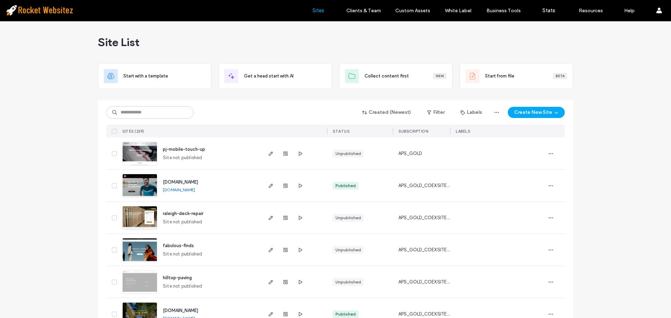
click at [599, 41] on label "Support Portal" at bounding box center [594, 43] width 31 height 5
click at [141, 110] on input at bounding box center [149, 112] width 87 height 13
click at [126, 111] on input at bounding box center [149, 112] width 87 height 13
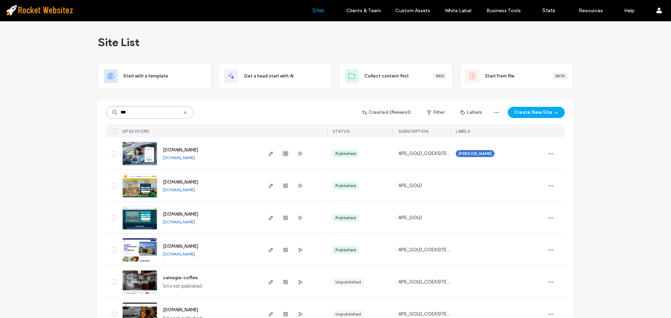
type input "***"
click at [285, 152] on use "button" at bounding box center [286, 154] width 4 height 4
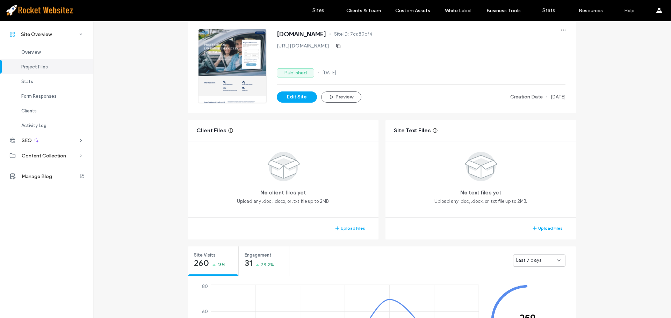
scroll to position [105, 0]
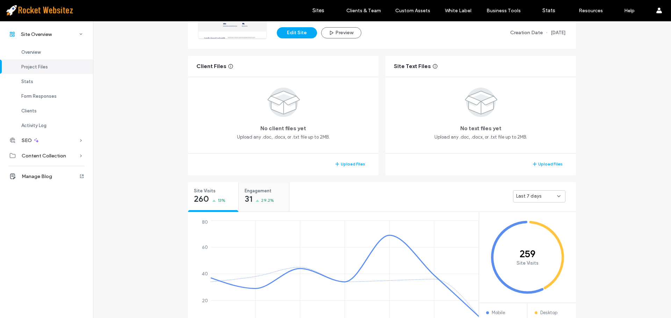
click at [256, 199] on div "31 29.2%" at bounding box center [259, 200] width 29 height 8
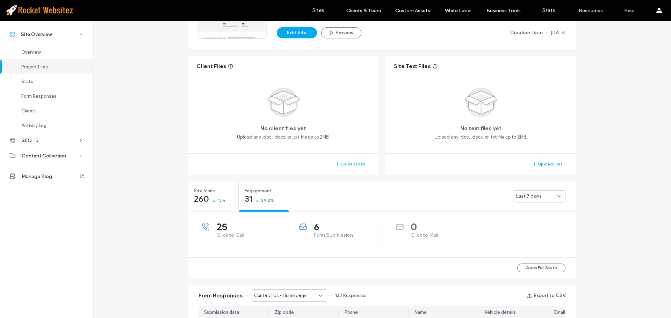
scroll to position [136, 0]
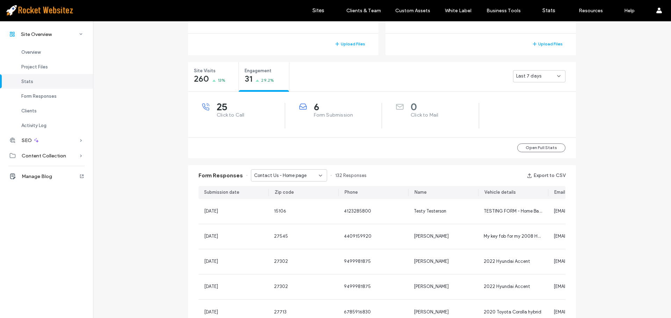
scroll to position [241, 0]
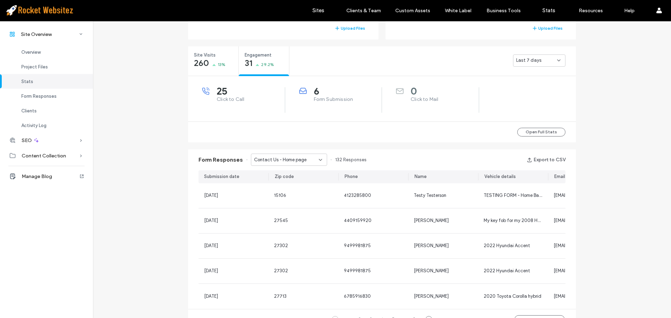
click at [287, 162] on span "Contact Us - Home page" at bounding box center [280, 160] width 52 height 7
click at [281, 187] on span "Request a Free Estimate - Contact Us popup" at bounding box center [284, 184] width 67 height 7
click at [296, 153] on div "Form Responses Request a Free Estimate - Contact Us popup 174 Responses Export …" at bounding box center [382, 160] width 388 height 21
click at [291, 161] on span "Request a Free Estimate - Contact Us popup" at bounding box center [286, 160] width 65 height 7
click at [281, 196] on span "Contact us any time - Contact Us page" at bounding box center [284, 196] width 67 height 7
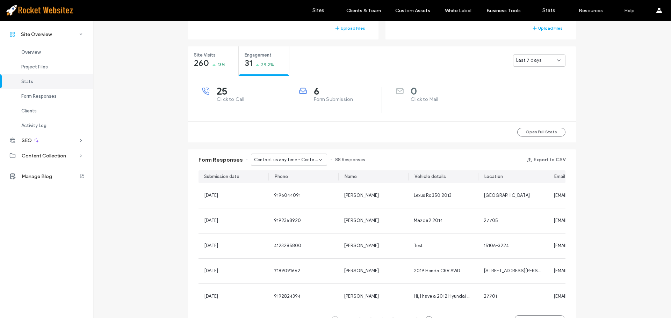
click at [276, 160] on span "Contact us any time - Contact Us page" at bounding box center [286, 160] width 65 height 7
click at [284, 200] on div "Contact us any time - Contact Us page" at bounding box center [286, 197] width 76 height 12
click at [297, 163] on span "Contact us any time - Contact Us page" at bounding box center [286, 160] width 65 height 7
click at [285, 187] on span "Request a Free Estimate - Contact Us popup" at bounding box center [284, 184] width 67 height 7
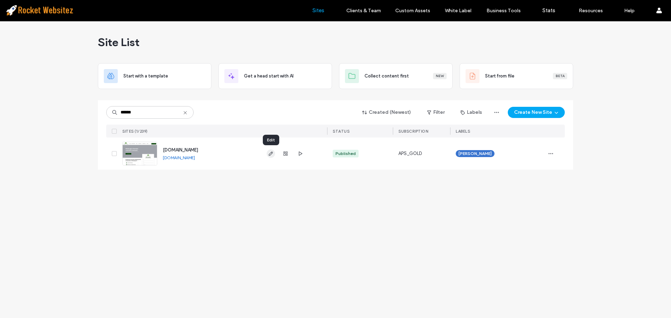
type input "******"
click at [269, 154] on icon "button" at bounding box center [271, 154] width 6 height 6
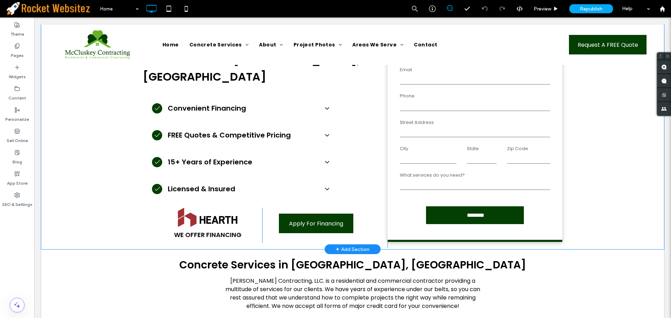
scroll to position [210, 0]
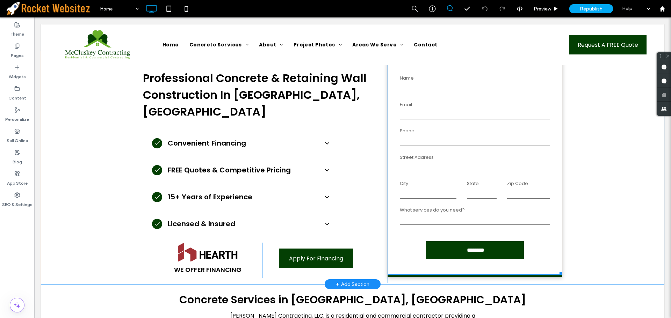
click at [475, 159] on label "Street Address" at bounding box center [475, 157] width 150 height 7
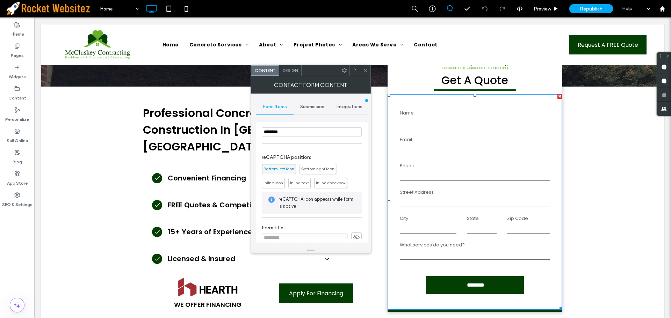
scroll to position [214, 0]
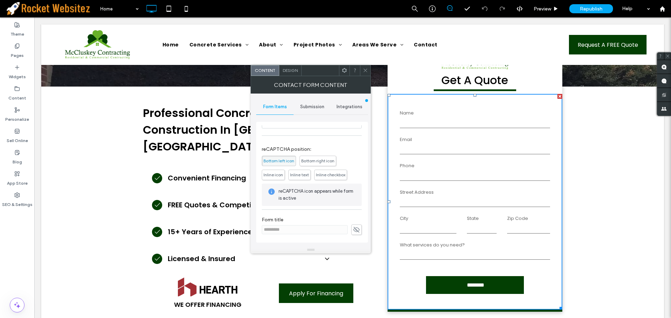
click at [324, 176] on span "Inline checkbox" at bounding box center [330, 174] width 29 height 5
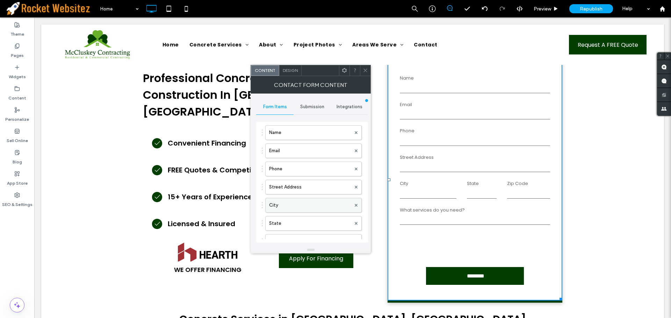
scroll to position [17, 0]
click at [303, 163] on label "Email" at bounding box center [310, 163] width 82 height 14
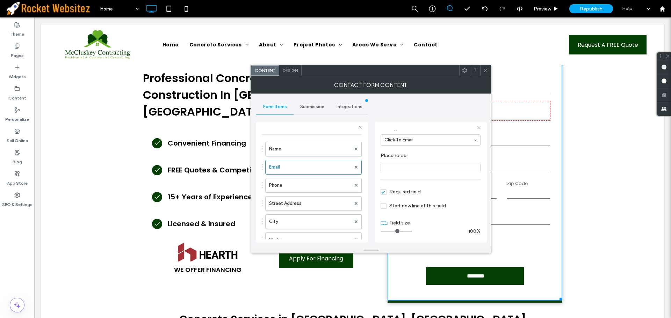
scroll to position [49, 0]
click at [396, 231] on input "range" at bounding box center [396, 230] width 31 height 1
click at [313, 187] on label "Phone" at bounding box center [310, 186] width 82 height 14
type input "*"
click at [395, 231] on input "range" at bounding box center [396, 230] width 31 height 1
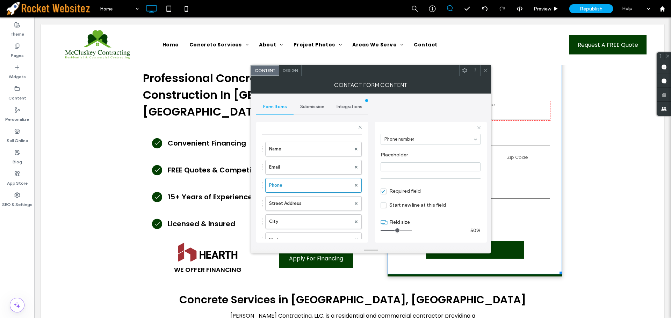
click at [486, 73] on span at bounding box center [485, 70] width 5 height 10
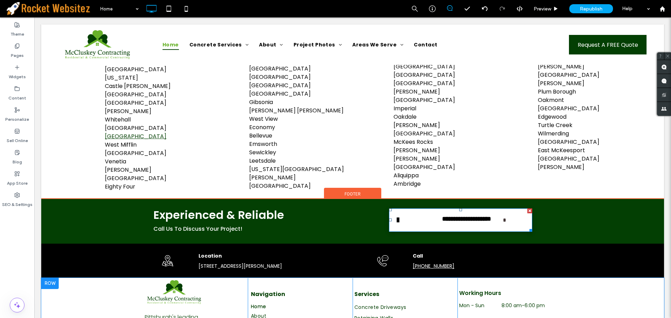
scroll to position [1728, 0]
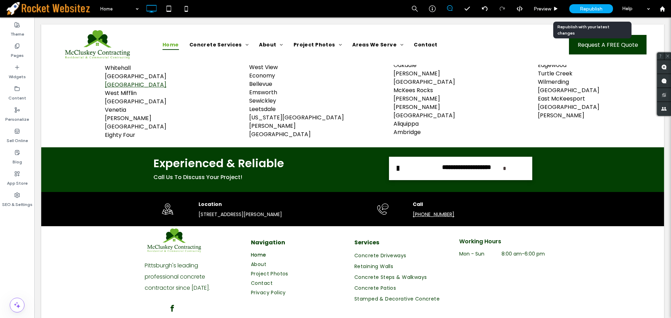
click at [590, 10] on span "Republish" at bounding box center [591, 9] width 23 height 6
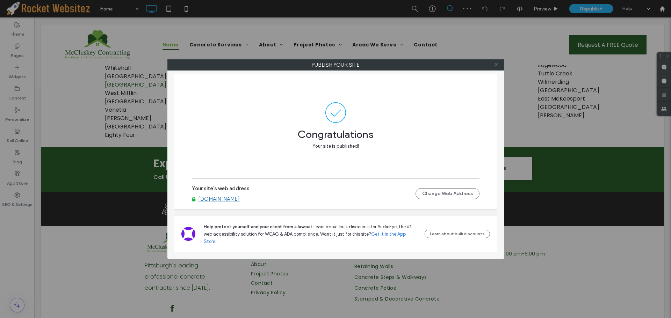
click at [495, 63] on use at bounding box center [496, 64] width 3 height 3
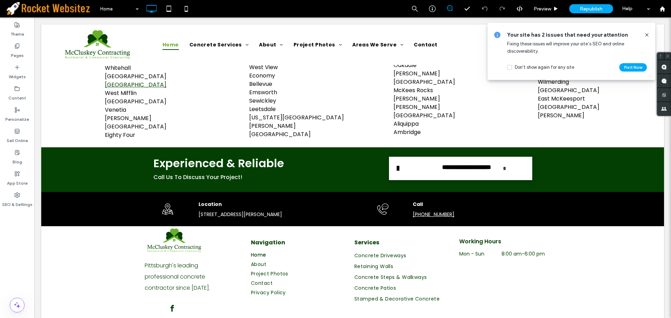
drag, startPoint x: 646, startPoint y: 35, endPoint x: 611, endPoint y: 17, distance: 38.8
click at [646, 35] on icon at bounding box center [647, 35] width 6 height 6
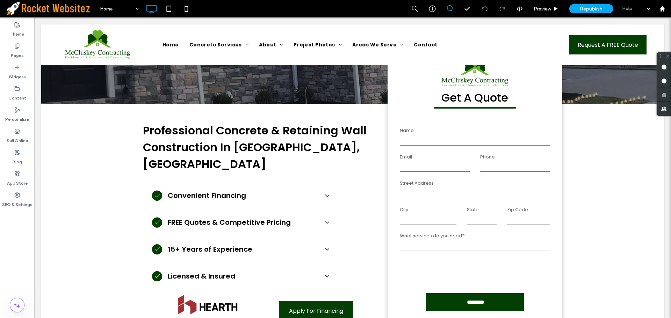
scroll to position [155, 0]
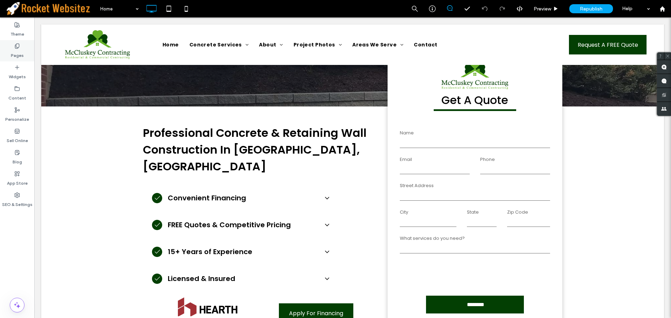
click at [13, 50] on label "Pages" at bounding box center [17, 54] width 13 height 10
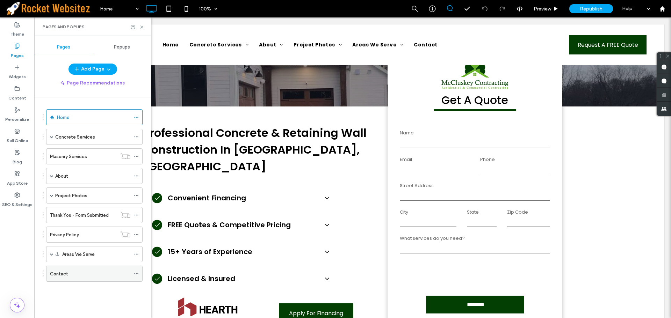
click at [78, 271] on div "Contact" at bounding box center [90, 274] width 80 height 7
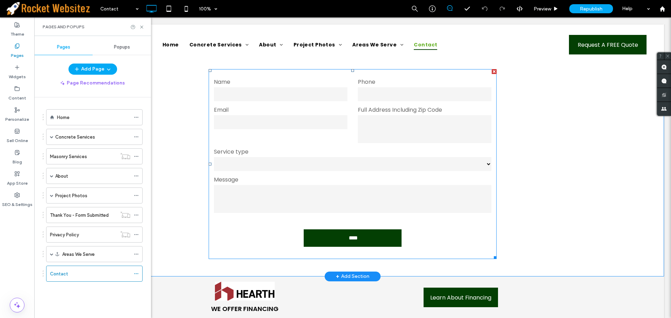
scroll to position [99, 0]
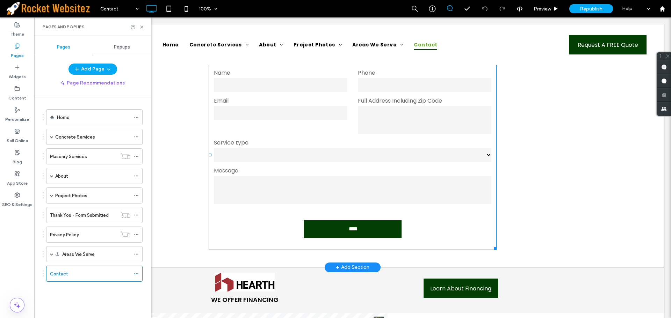
click at [335, 141] on label "Service type" at bounding box center [353, 143] width 278 height 8
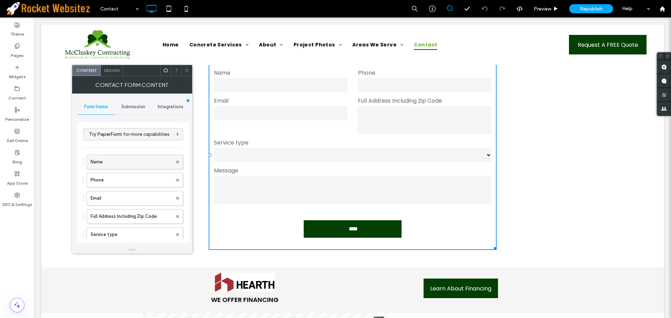
click at [141, 165] on label "Name" at bounding box center [132, 162] width 82 height 14
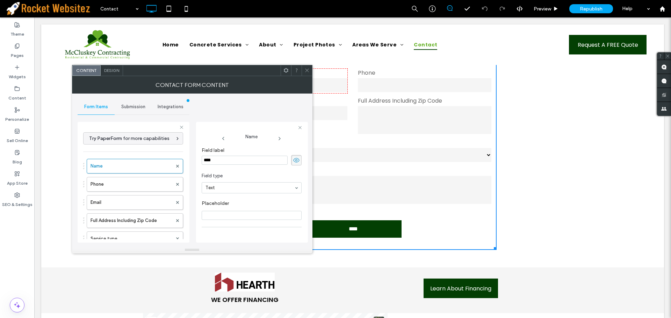
scroll to position [49, 0]
click at [227, 230] on input "range" at bounding box center [217, 230] width 31 height 1
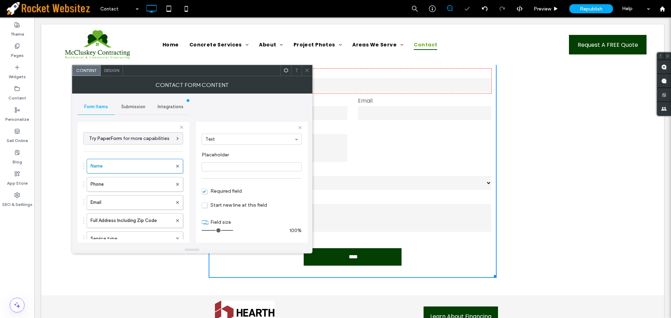
click at [231, 231] on input "range" at bounding box center [217, 230] width 31 height 1
click at [131, 186] on label "Phone" at bounding box center [132, 185] width 82 height 14
click at [133, 207] on label "Email" at bounding box center [132, 203] width 82 height 14
click at [130, 221] on label "Full Address Including Zip Code" at bounding box center [132, 221] width 82 height 14
click at [229, 230] on input "range" at bounding box center [217, 230] width 31 height 1
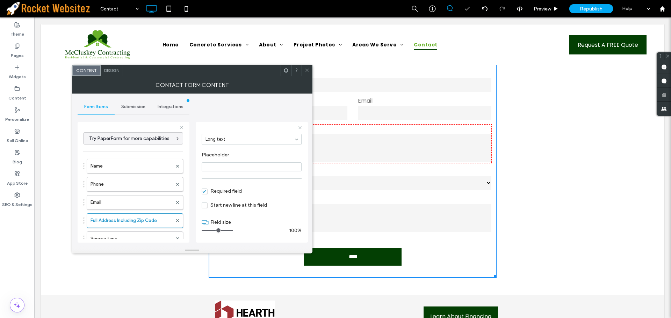
type input "**"
click at [231, 230] on input "range" at bounding box center [217, 230] width 31 height 1
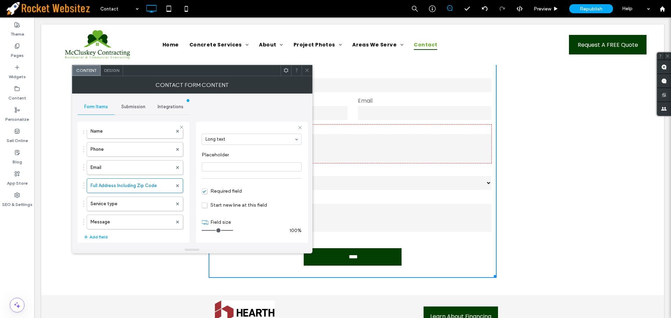
click at [308, 74] on span at bounding box center [307, 70] width 5 height 10
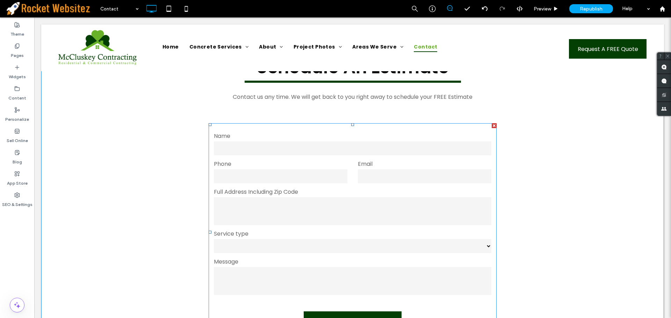
scroll to position [29, 0]
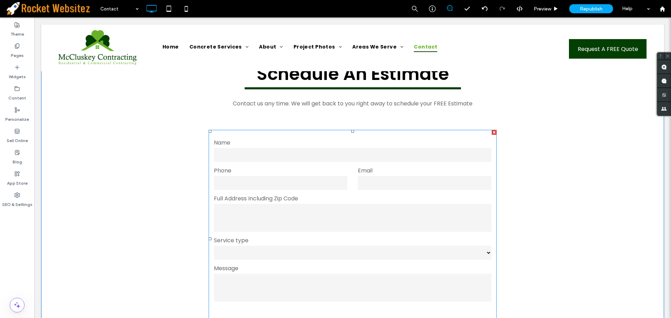
click at [343, 216] on textarea at bounding box center [353, 218] width 278 height 28
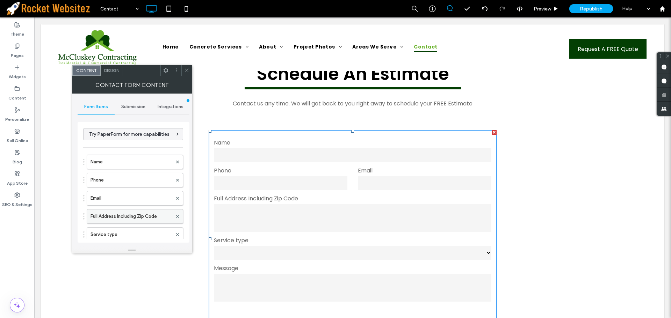
click at [126, 215] on label "Full Address Including Zip Code" at bounding box center [132, 217] width 82 height 14
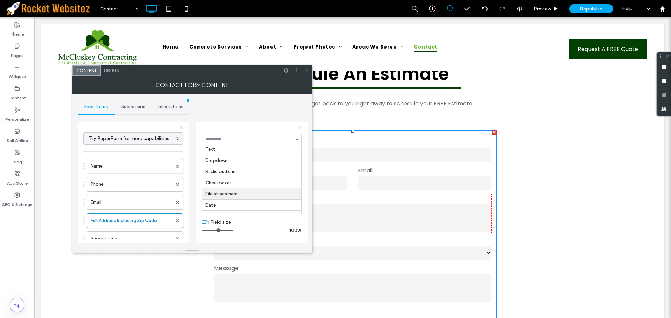
scroll to position [0, 0]
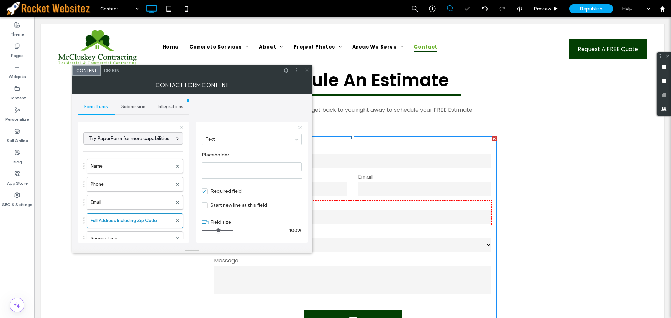
click at [306, 73] on span at bounding box center [307, 70] width 5 height 10
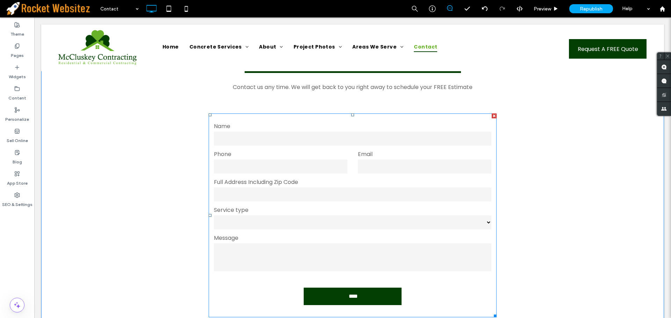
scroll to position [64, 0]
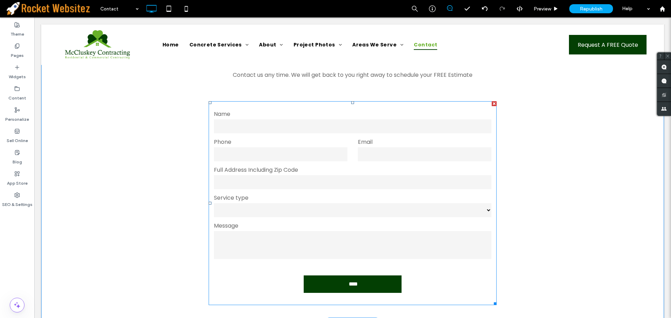
click at [262, 211] on select "**********" at bounding box center [353, 210] width 278 height 14
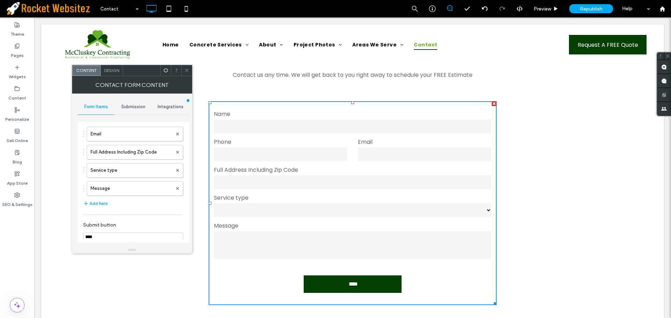
scroll to position [70, 0]
click at [115, 164] on label "Service type" at bounding box center [132, 165] width 82 height 14
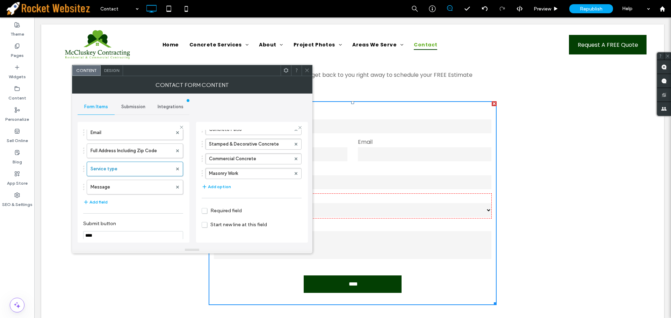
scroll to position [140, 0]
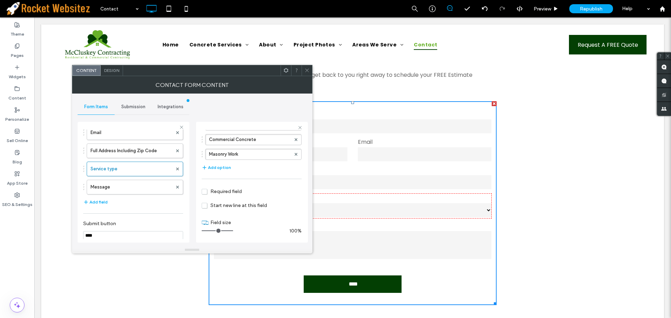
click at [133, 110] on div "Submission" at bounding box center [133, 106] width 37 height 15
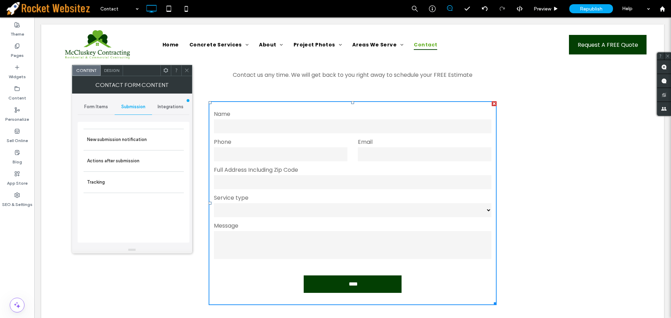
click at [93, 108] on span "Form Items" at bounding box center [96, 107] width 24 height 6
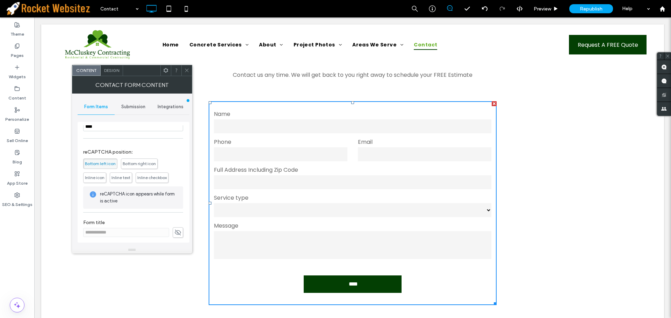
click at [147, 179] on span "Inline checkbox" at bounding box center [151, 177] width 29 height 5
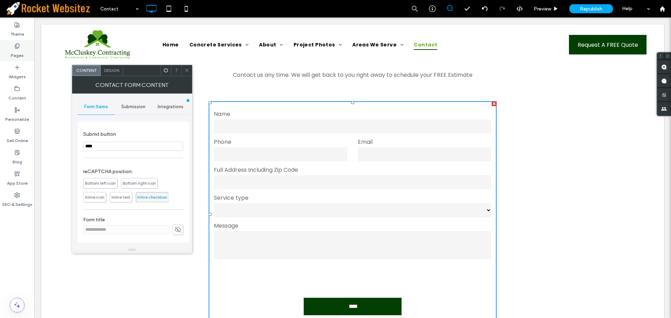
click at [17, 50] on label "Pages" at bounding box center [17, 54] width 13 height 10
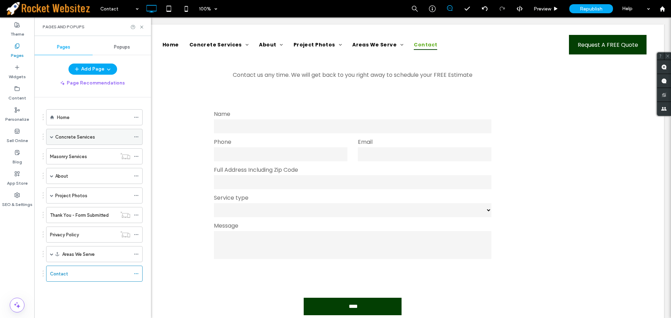
click at [86, 140] on label "Concrete Services" at bounding box center [75, 137] width 40 height 12
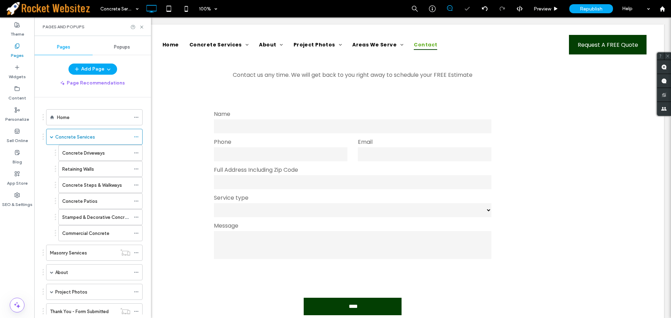
click at [80, 152] on label "Concrete Driveways" at bounding box center [83, 153] width 43 height 12
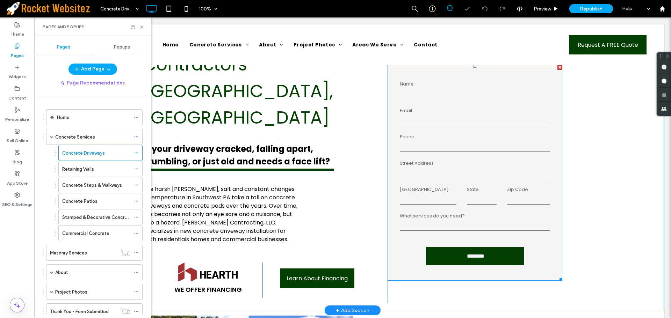
scroll to position [64, 0]
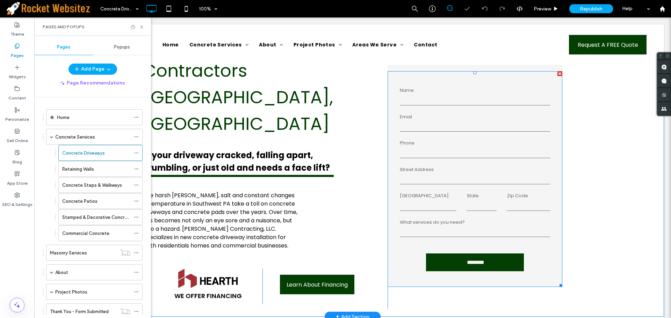
click at [462, 145] on label "Phone" at bounding box center [475, 143] width 150 height 7
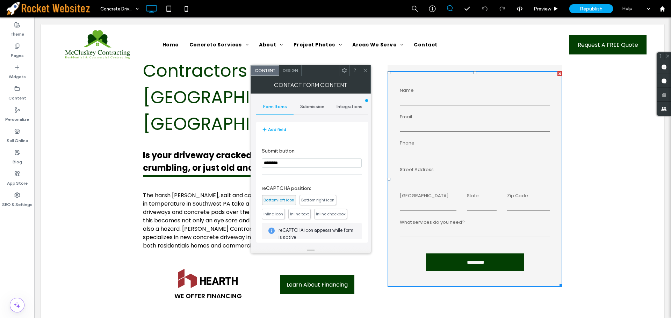
scroll to position [210, 0]
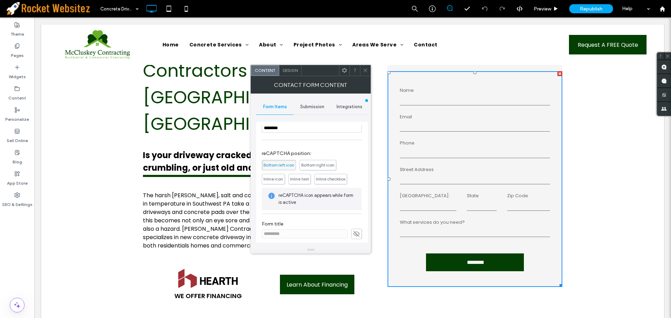
click at [324, 180] on span "Inline checkbox" at bounding box center [330, 179] width 29 height 5
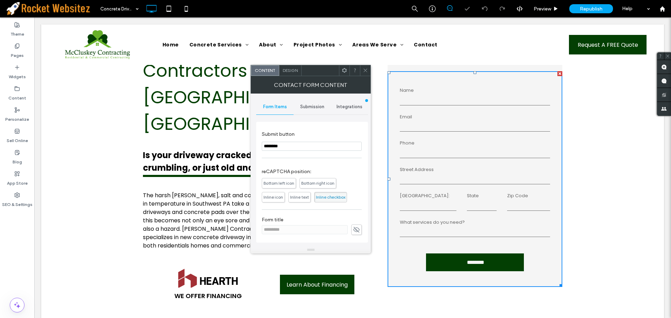
scroll to position [192, 0]
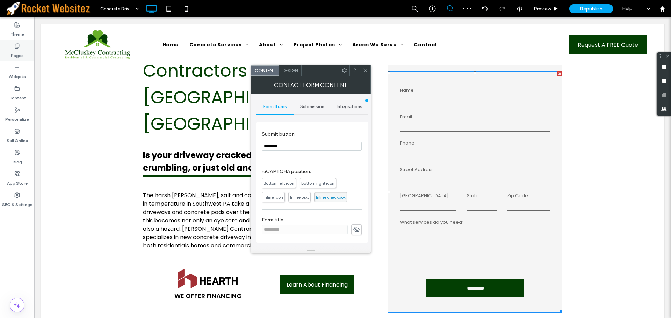
click at [18, 55] on label "Pages" at bounding box center [17, 54] width 13 height 10
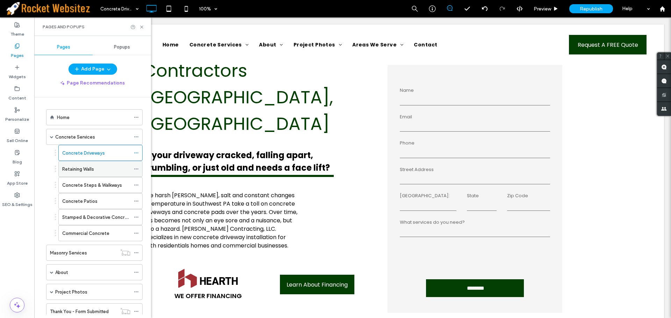
click at [81, 166] on label "Retaining Walls" at bounding box center [78, 169] width 32 height 12
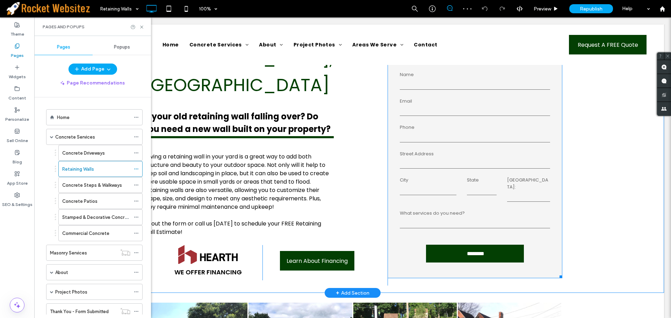
scroll to position [35, 0]
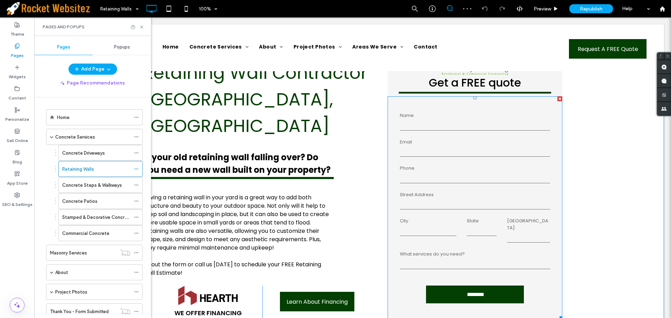
click at [449, 172] on div "Phone" at bounding box center [475, 175] width 161 height 20
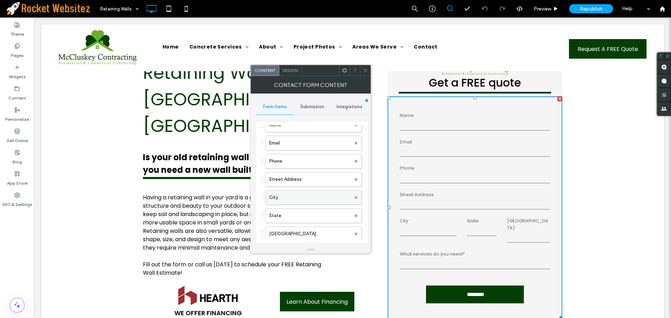
scroll to position [140, 0]
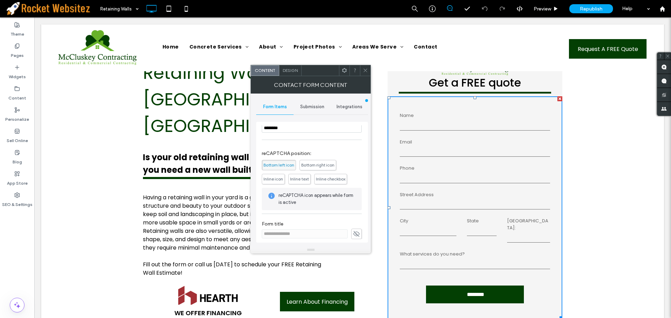
click at [333, 182] on span "Inline checkbox" at bounding box center [330, 179] width 29 height 5
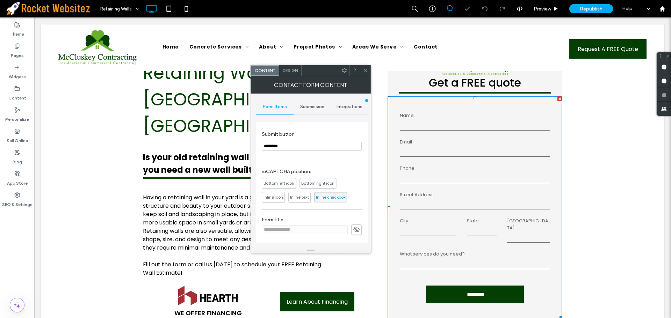
scroll to position [192, 0]
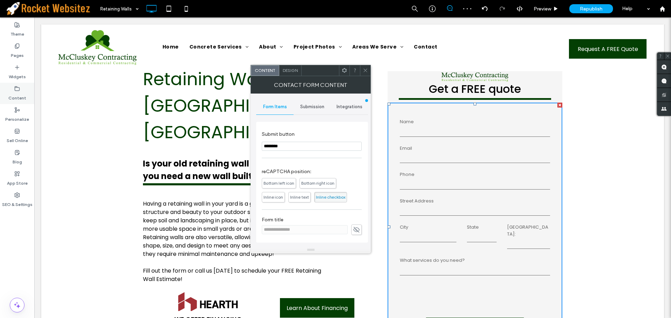
click at [15, 96] on label "Content" at bounding box center [17, 97] width 18 height 10
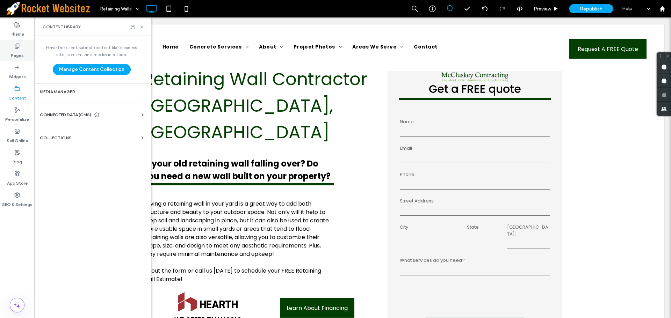
click at [19, 53] on label "Pages" at bounding box center [17, 54] width 13 height 10
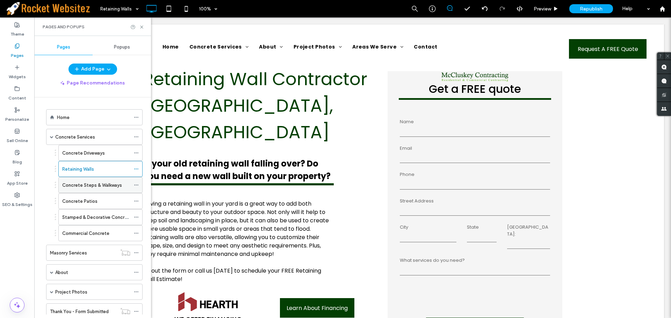
click at [90, 184] on label "Concrete Steps & Walkways" at bounding box center [92, 185] width 60 height 12
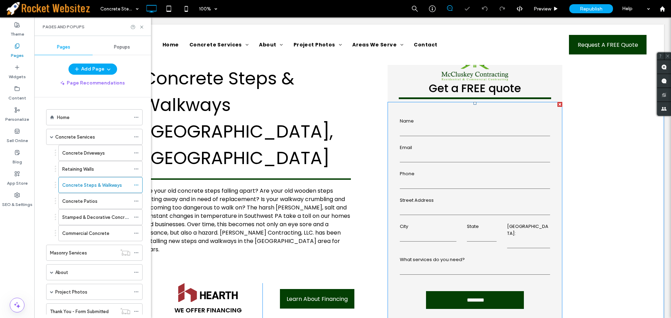
scroll to position [29, 0]
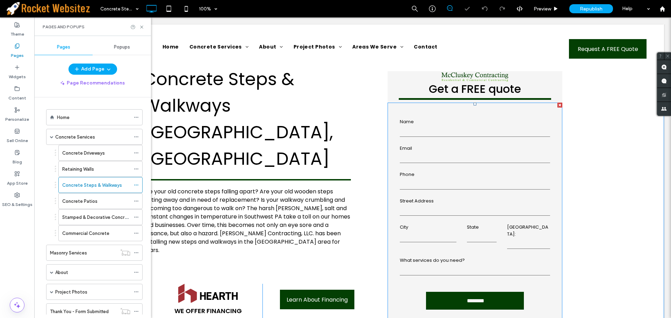
click at [457, 179] on div "Phone" at bounding box center [475, 181] width 161 height 20
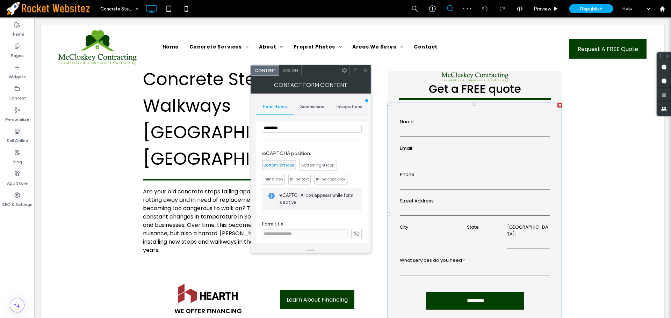
click at [324, 180] on span "Inline checkbox" at bounding box center [330, 179] width 29 height 5
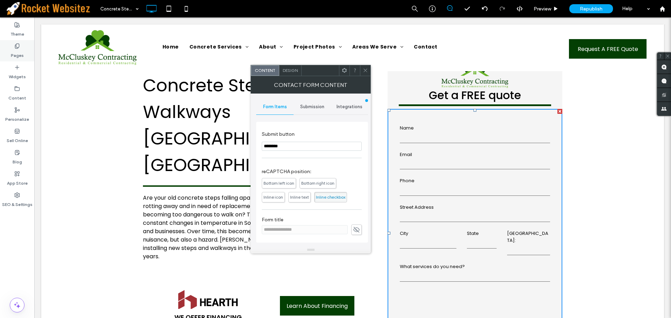
click at [20, 53] on label "Pages" at bounding box center [17, 54] width 13 height 10
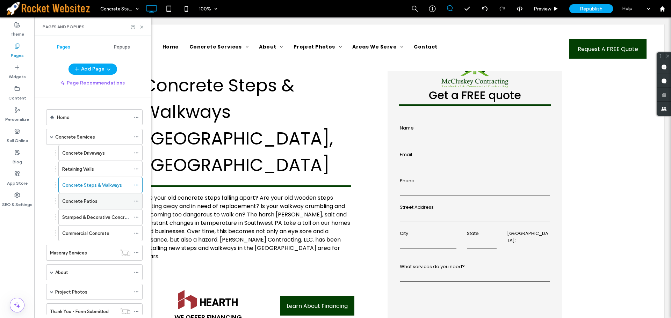
click at [80, 198] on label "Concrete Patios" at bounding box center [79, 201] width 35 height 12
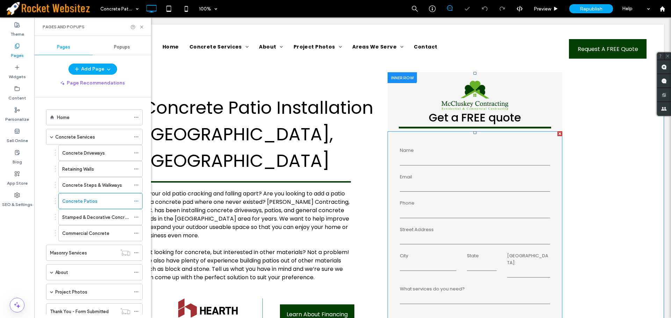
click at [463, 160] on input "text" at bounding box center [475, 160] width 150 height 10
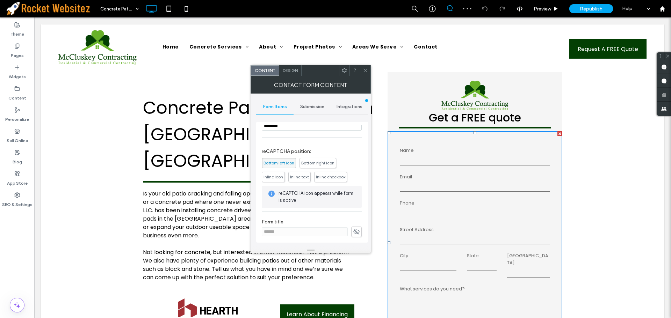
scroll to position [214, 0]
click at [323, 176] on span "Inline checkbox" at bounding box center [330, 174] width 29 height 5
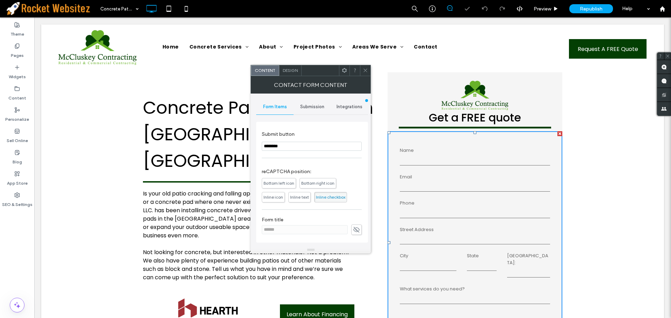
scroll to position [192, 0]
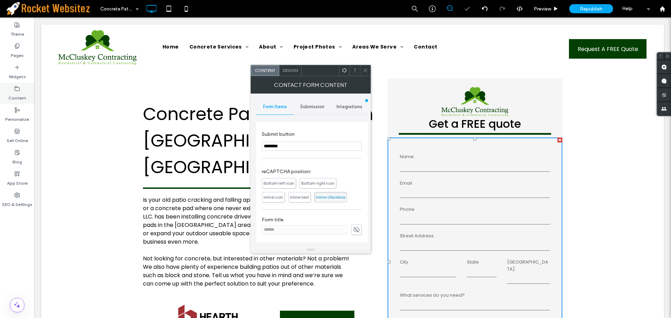
click at [20, 96] on label "Content" at bounding box center [17, 97] width 18 height 10
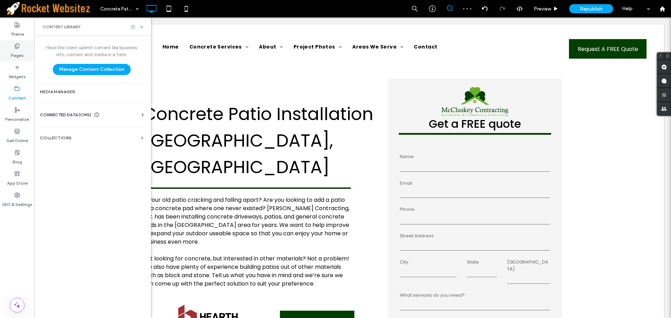
click at [18, 51] on label "Pages" at bounding box center [17, 54] width 13 height 10
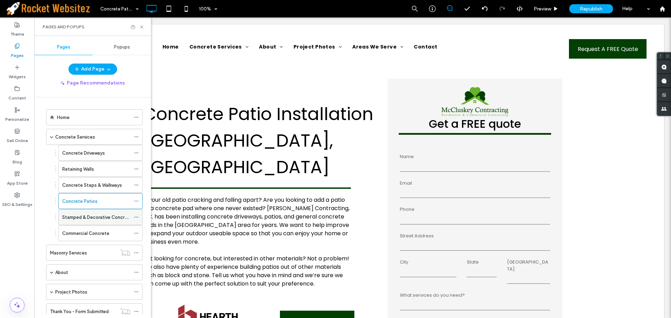
click at [90, 214] on label "Stamped & Decorative Concrete" at bounding box center [97, 218] width 70 height 12
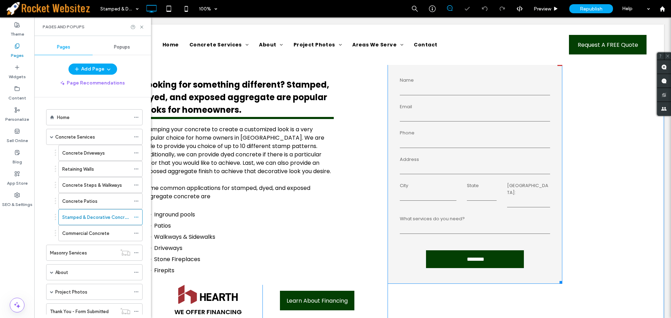
click at [467, 179] on form "**********" at bounding box center [475, 173] width 161 height 216
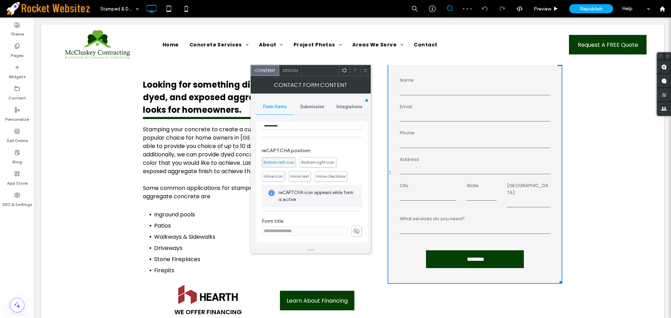
scroll to position [214, 0]
click at [329, 180] on div "reCAPTCHA position: Bottom left icon Bottom right icon Inline icon Inline text …" at bounding box center [312, 161] width 100 height 44
click at [330, 178] on span "Inline checkbox" at bounding box center [330, 175] width 33 height 10
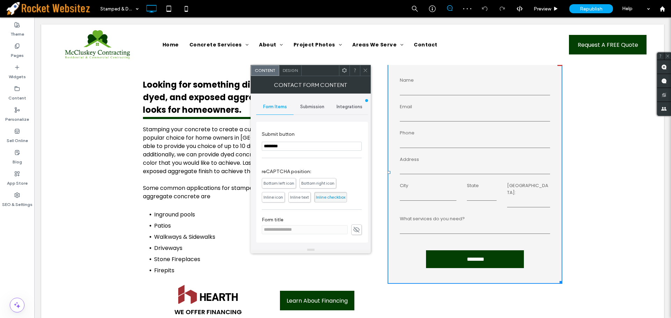
scroll to position [192, 0]
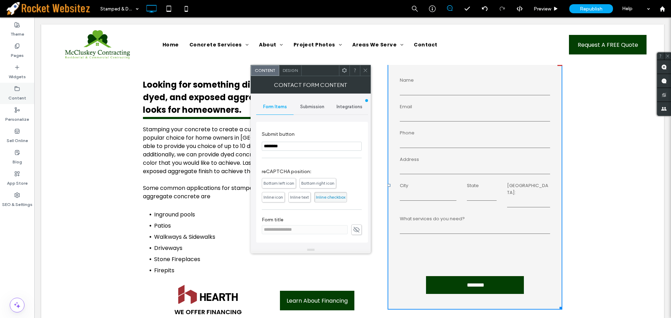
click at [15, 87] on use at bounding box center [17, 88] width 5 height 4
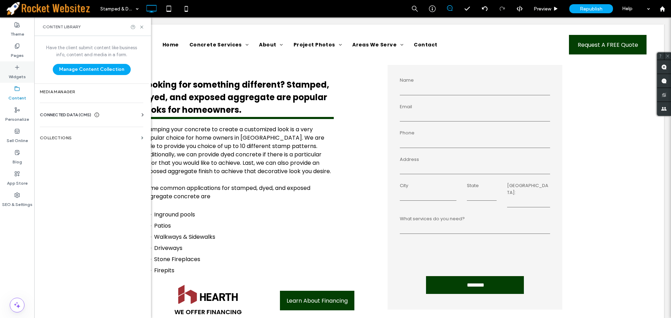
click at [18, 73] on label "Widgets" at bounding box center [17, 75] width 17 height 10
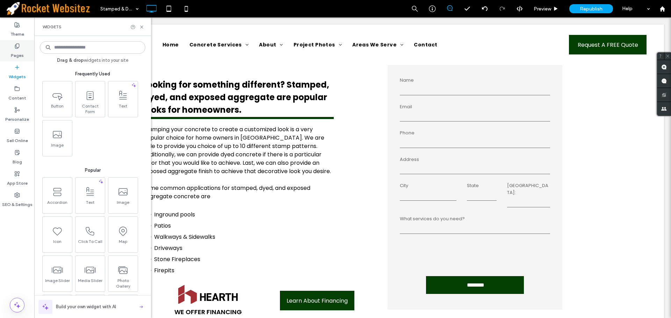
click at [21, 53] on label "Pages" at bounding box center [17, 54] width 13 height 10
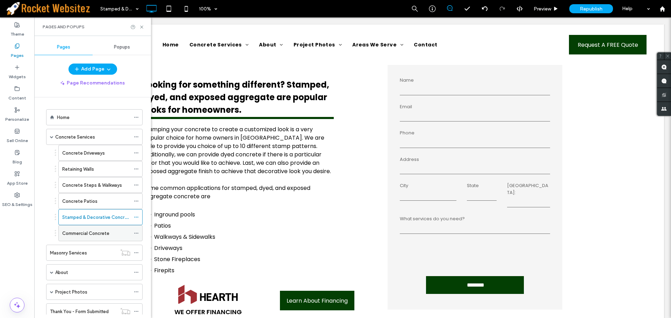
click at [89, 234] on label "Commercial Concrete" at bounding box center [85, 234] width 47 height 12
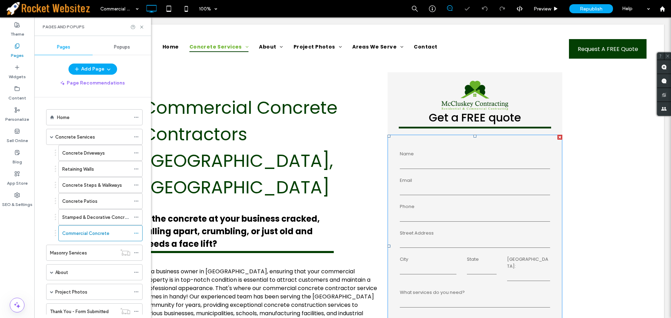
click at [437, 205] on label "Phone" at bounding box center [475, 206] width 150 height 7
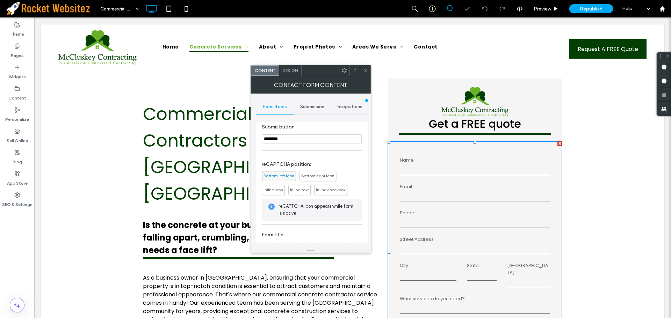
scroll to position [210, 0]
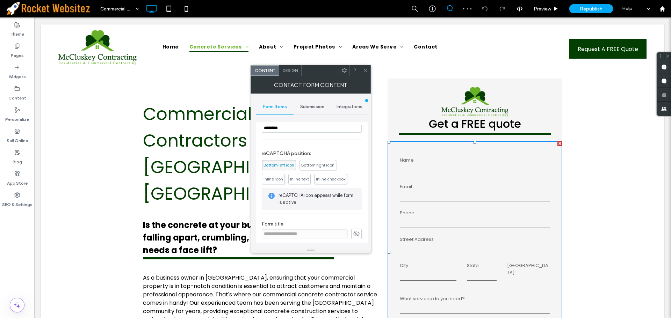
click at [328, 181] on span "Inline checkbox" at bounding box center [330, 179] width 29 height 5
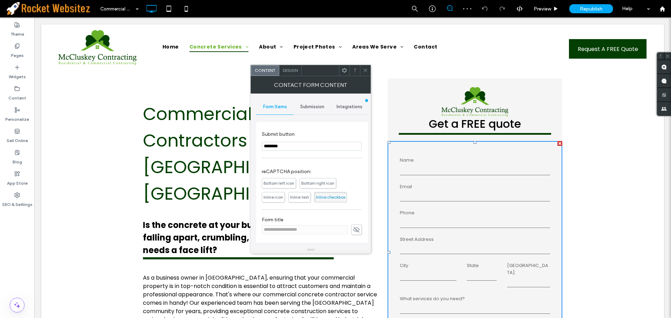
scroll to position [192, 0]
click at [366, 72] on icon at bounding box center [365, 70] width 5 height 5
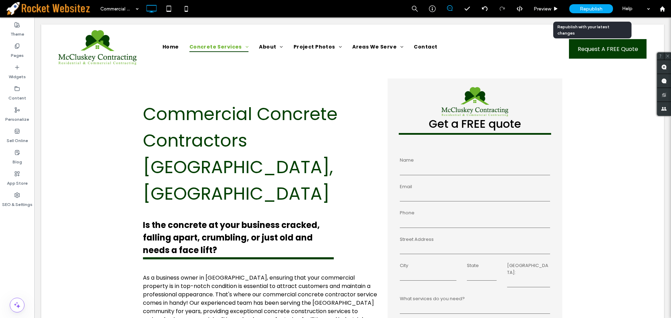
click at [591, 6] on span "Republish" at bounding box center [591, 9] width 23 height 6
